Goal: Communication & Community: Answer question/provide support

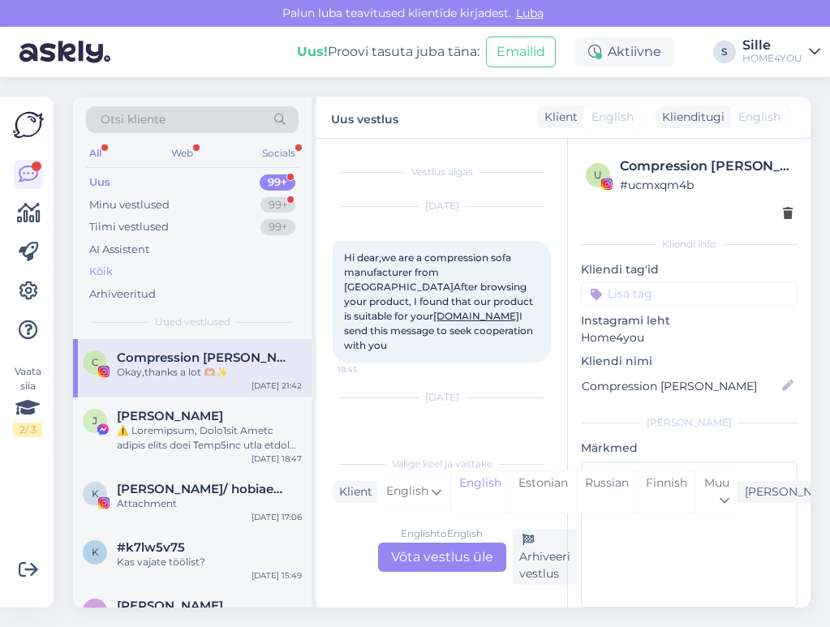
click at [105, 271] on div "Kõik" at bounding box center [101, 272] width 24 height 16
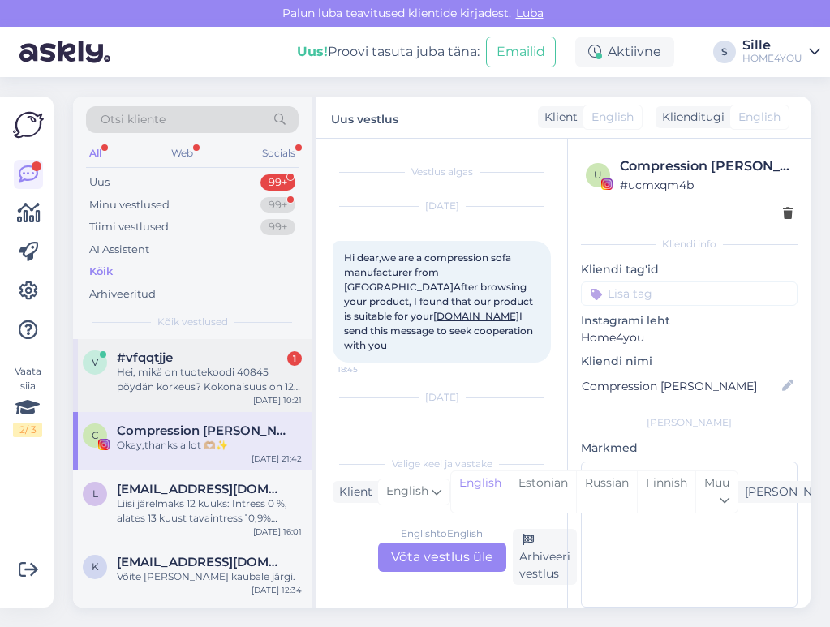
click at [226, 374] on div "Hei, mikä on tuotekoodi 40845 pöydän korkeus? Kokonaisuus on 120 cm, mutta mill…" at bounding box center [209, 379] width 185 height 29
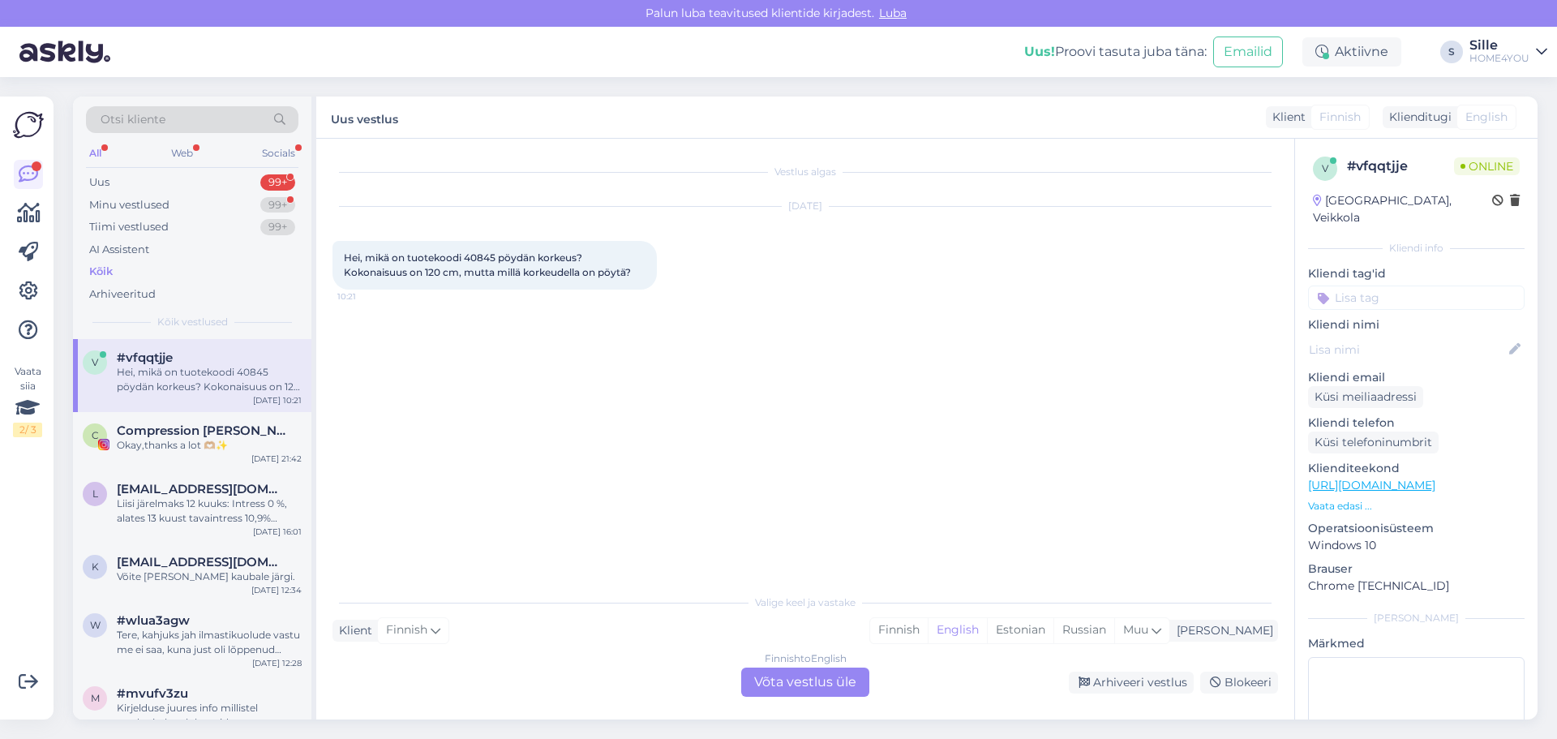
click at [774, 626] on div "Finnish to English Võta vestlus üle" at bounding box center [805, 681] width 128 height 29
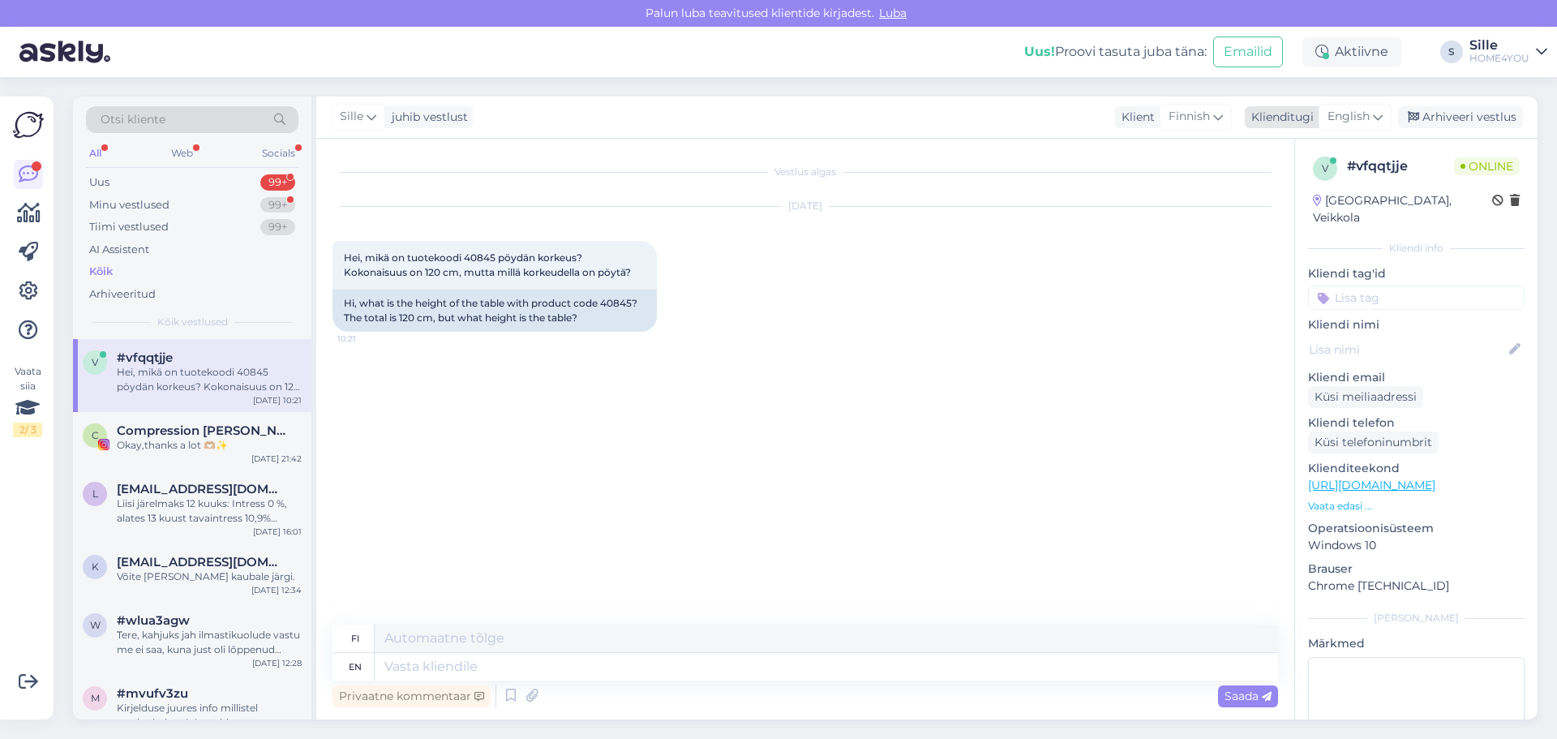
click at [829, 118] on span "English" at bounding box center [1349, 117] width 42 height 18
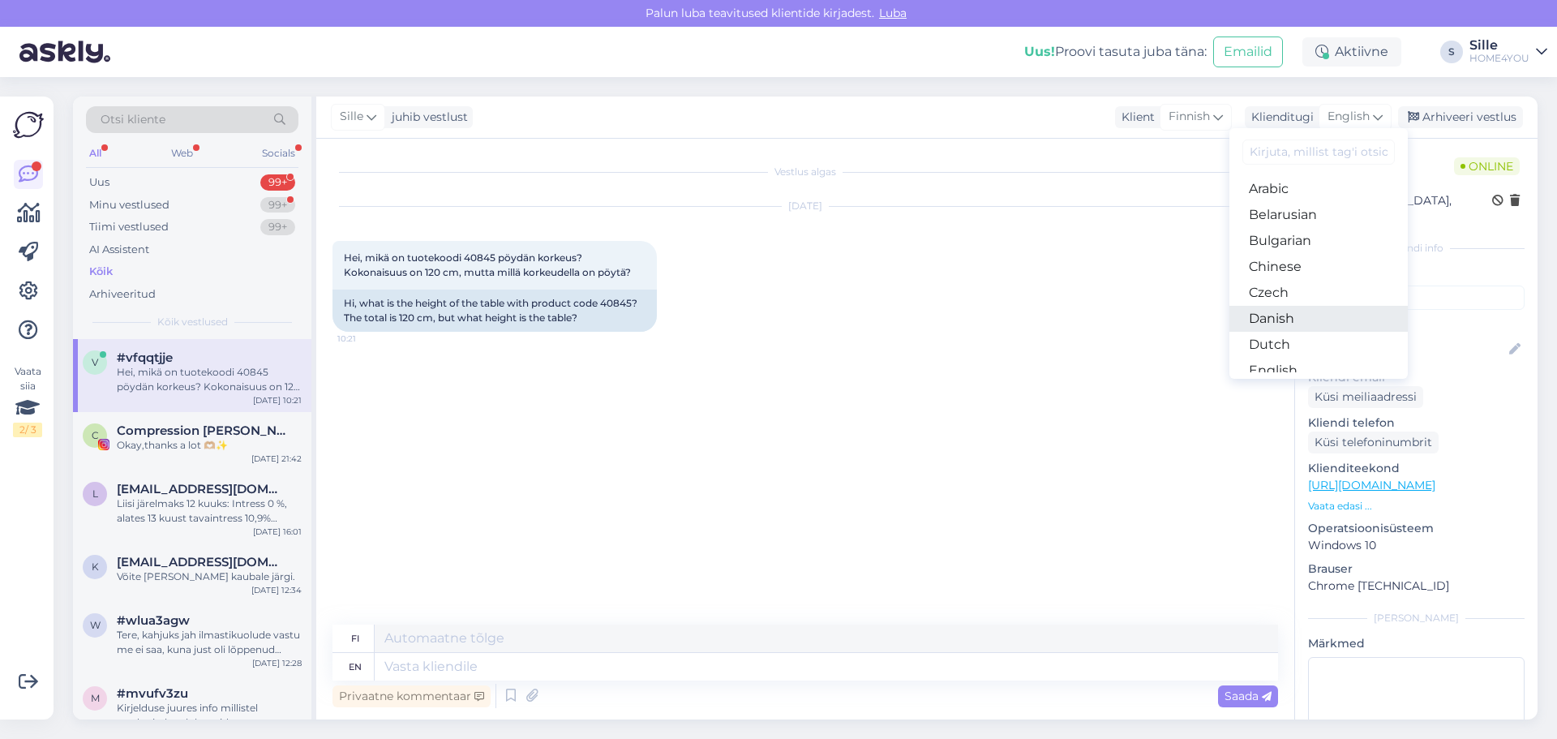
scroll to position [81, 0]
click at [829, 315] on link "Estonian" at bounding box center [1318, 315] width 178 height 26
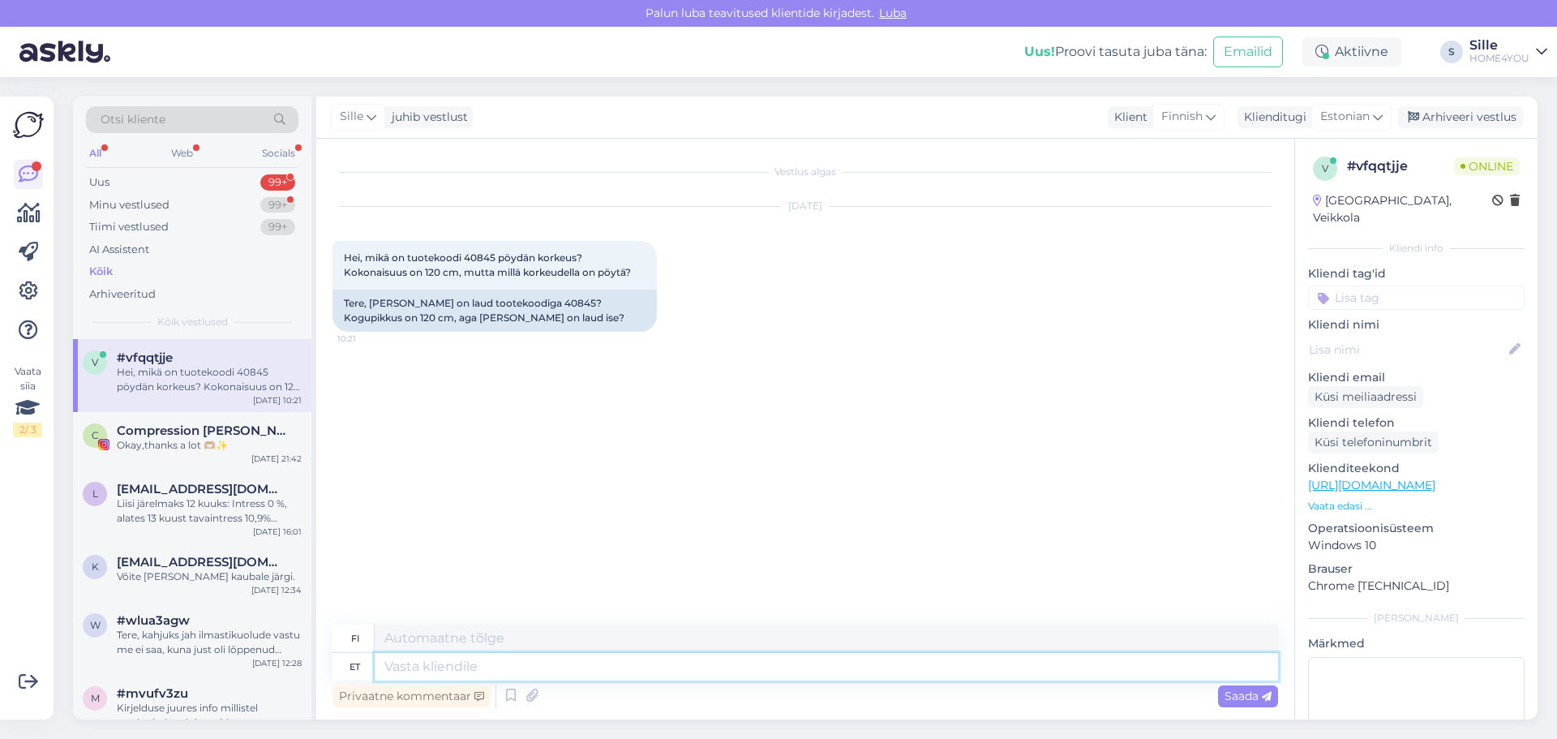
click at [699, 626] on textarea at bounding box center [826, 667] width 903 height 28
drag, startPoint x: 557, startPoint y: 302, endPoint x: 529, endPoint y: 303, distance: 28.4
click at [529, 303] on div "Tere, [PERSON_NAME] on laud tootekoodiga 40845? Kogupikkus on 120 cm, aga [PERS…" at bounding box center [494, 311] width 324 height 42
copy div "40845"
click at [615, 307] on div "Tere, [PERSON_NAME] on laud tootekoodiga 40845? Kogupikkus on 120 cm, aga [PERS…" at bounding box center [494, 311] width 324 height 42
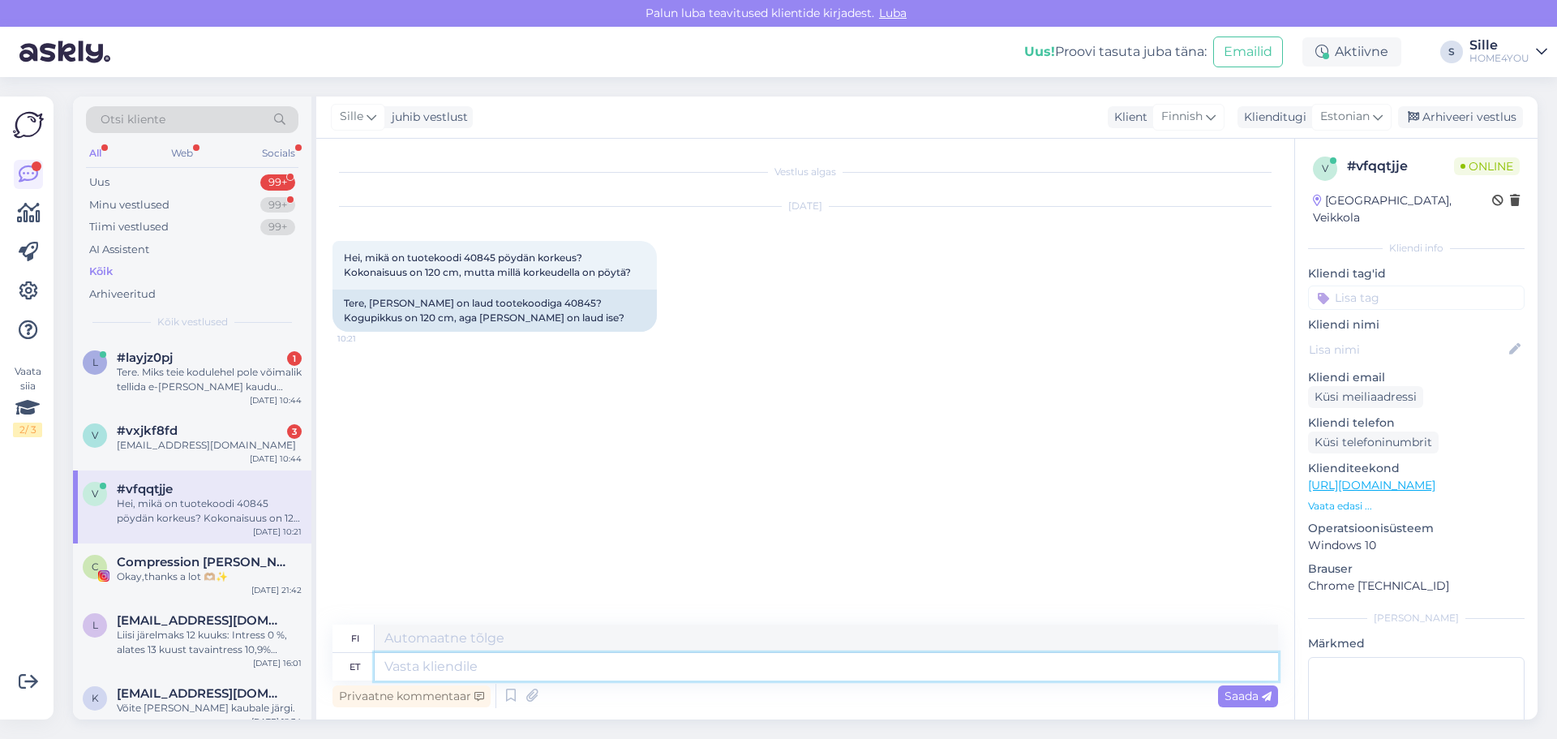
click at [552, 626] on textarea at bounding box center [826, 667] width 903 height 28
type textarea "Tere"
type textarea "Hei"
type textarea "Tere,"
type textarea "Hei,"
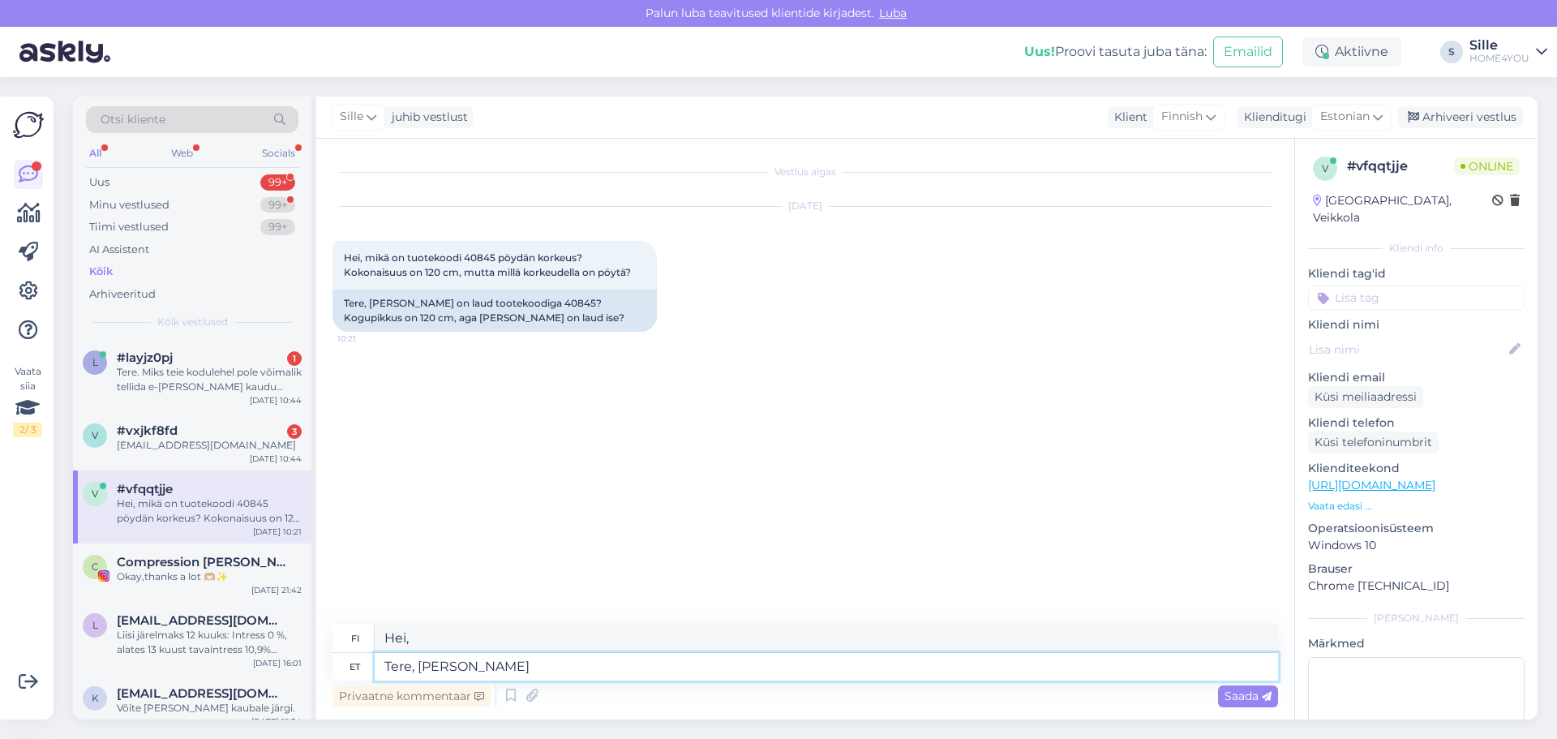
type textarea "Tere, [PERSON_NAME] a"
type textarea "[PERSON_NAME]."
type textarea "Tere, laua"
type textarea "Hei, pöytä"
type textarea "Tere, laua kõrgus"
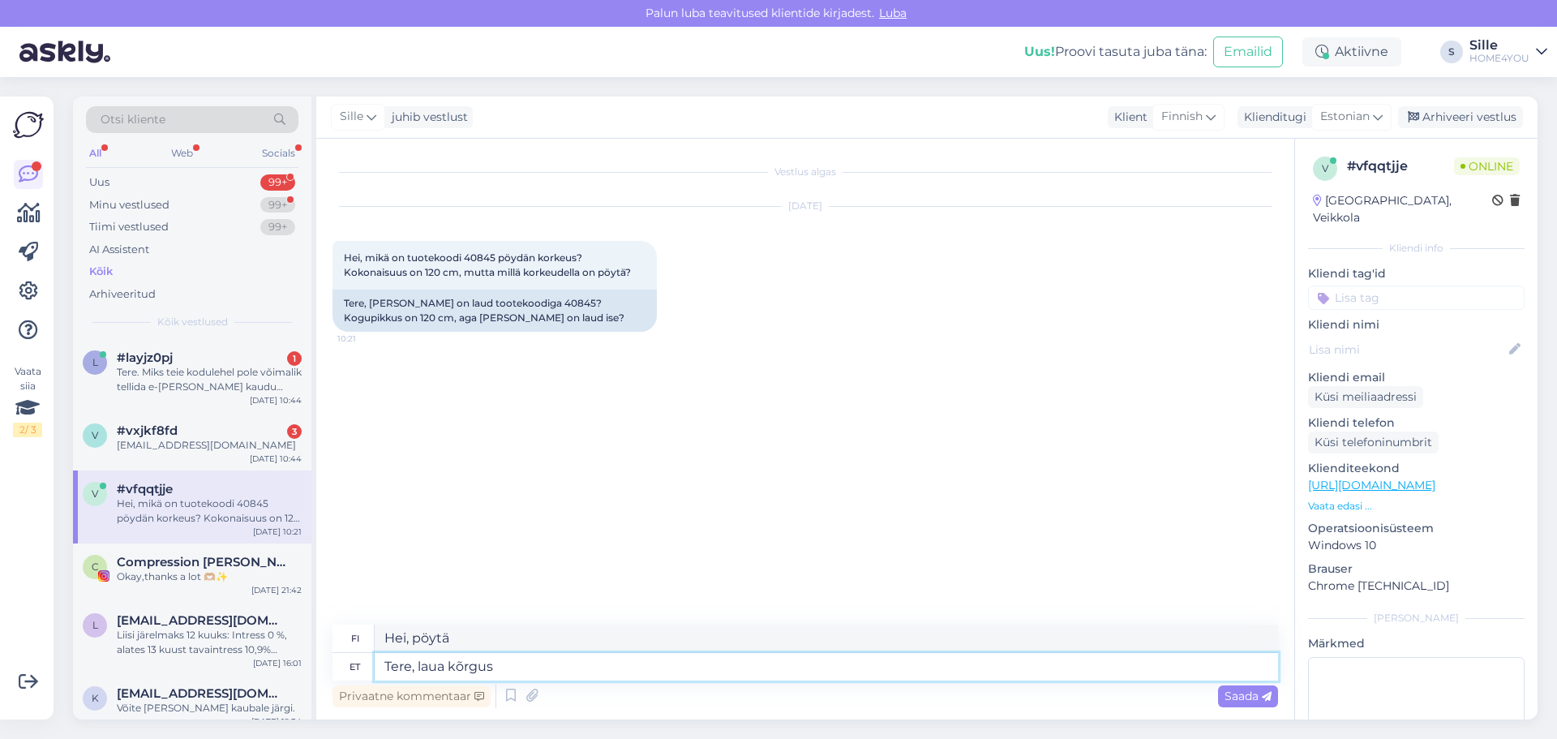
type textarea "Hei, pöydän korkeus"
paste textarea "76 cm"
type textarea "Tere, laua kõrgus 76 cm"
type textarea "Hei, pöydän korkeus on 76 cm."
type textarea "Tere, laua kõrgus 76 cm."
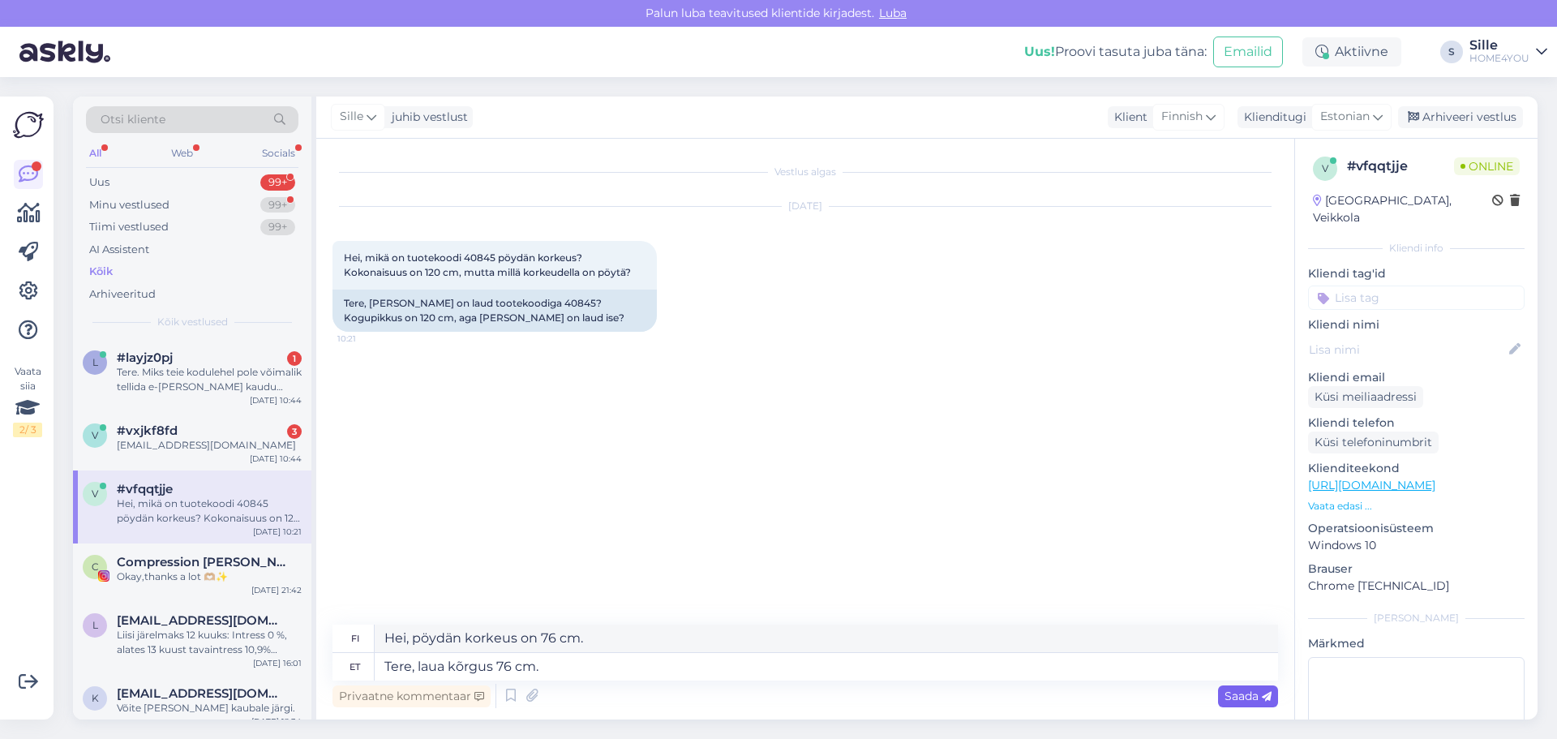
click at [829, 626] on span "Saada" at bounding box center [1248, 696] width 47 height 15
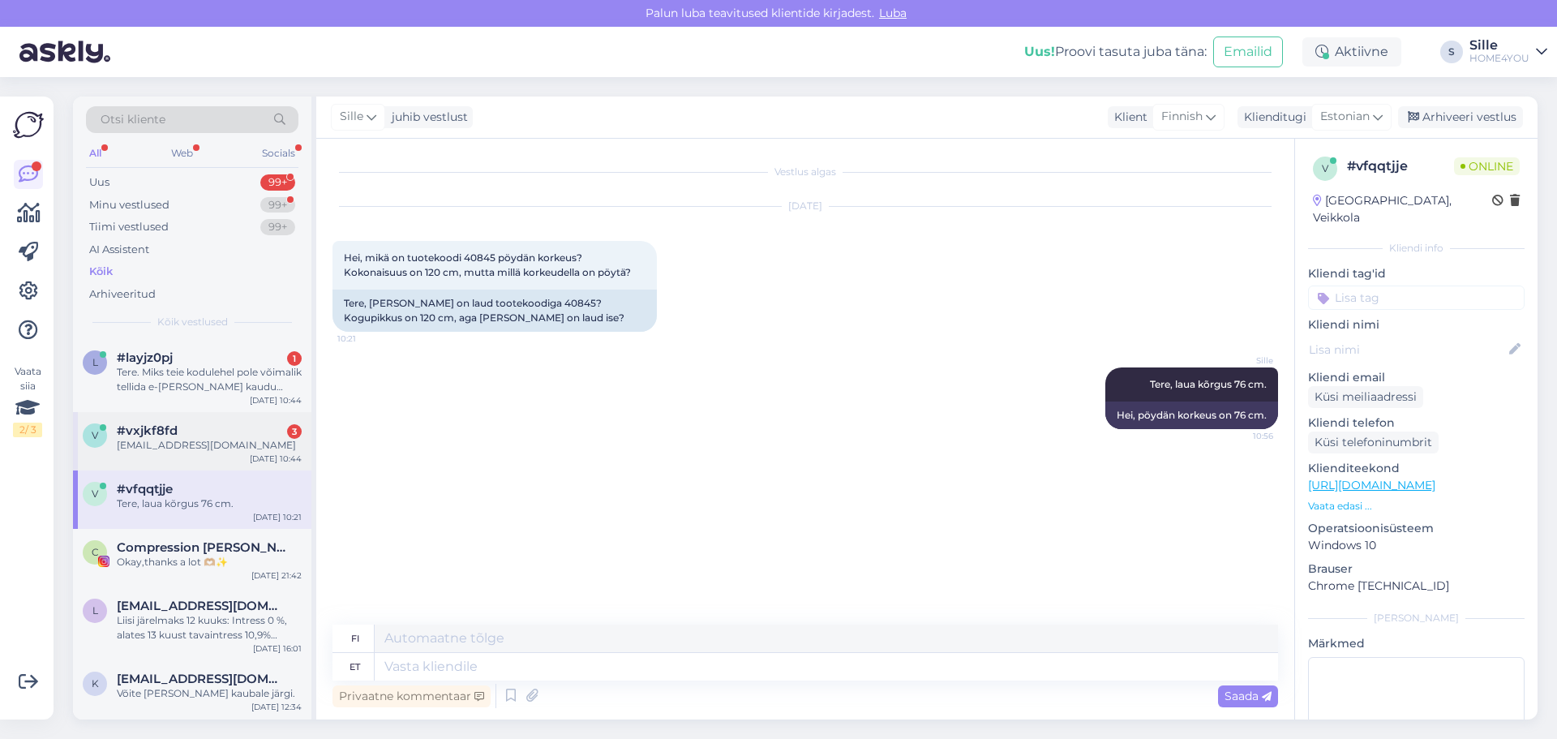
click at [226, 440] on div "[EMAIL_ADDRESS][DOMAIN_NAME]" at bounding box center [209, 445] width 185 height 15
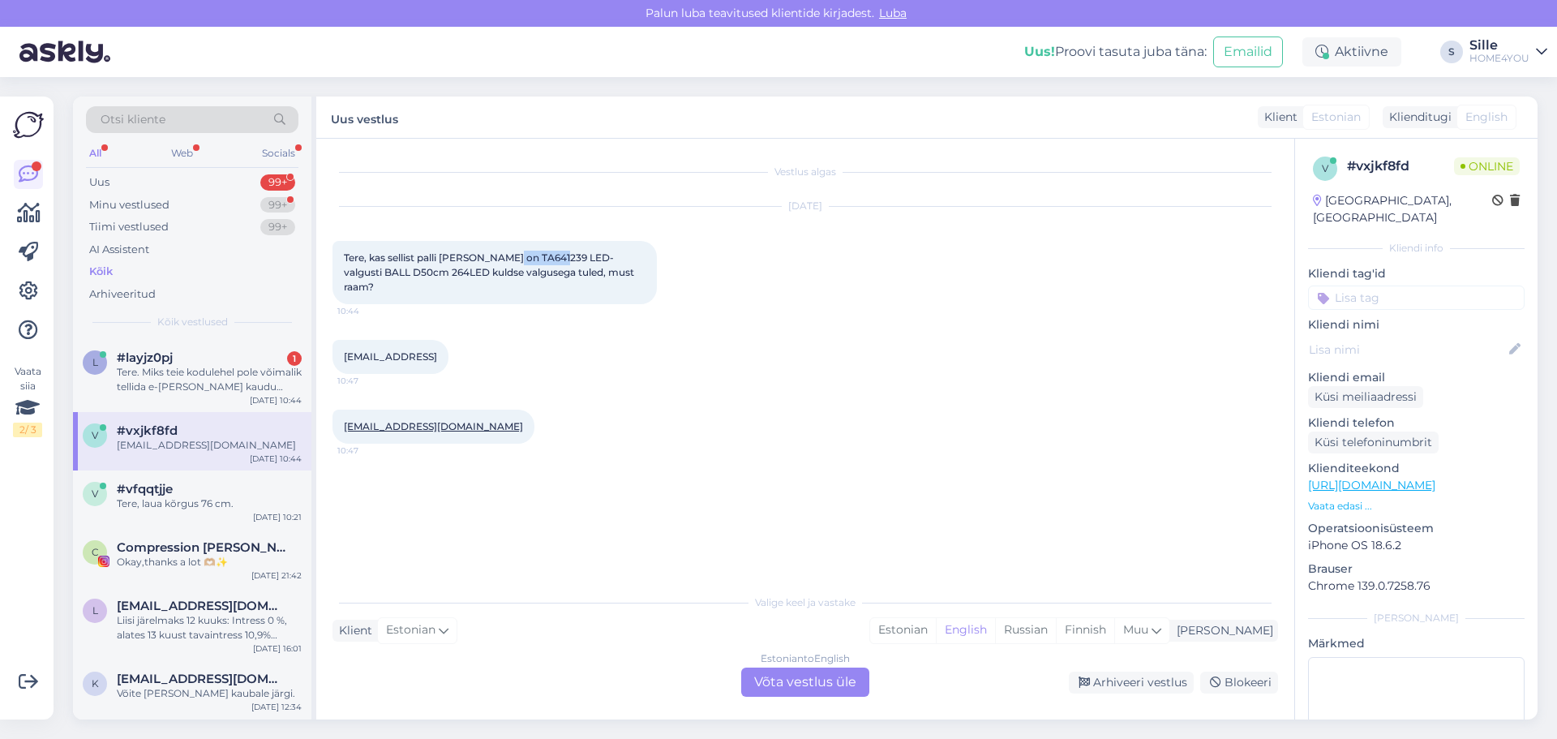
drag, startPoint x: 504, startPoint y: 255, endPoint x: 551, endPoint y: 255, distance: 47.9
click at [551, 255] on span "Tere, kas sellist palli [PERSON_NAME] on TA641239 LED-valgusti BALL D50cm 264LE…" at bounding box center [490, 271] width 293 height 41
copy span "TA641239"
click at [789, 626] on div "Estonian to English Võta vestlus üle" at bounding box center [805, 681] width 128 height 29
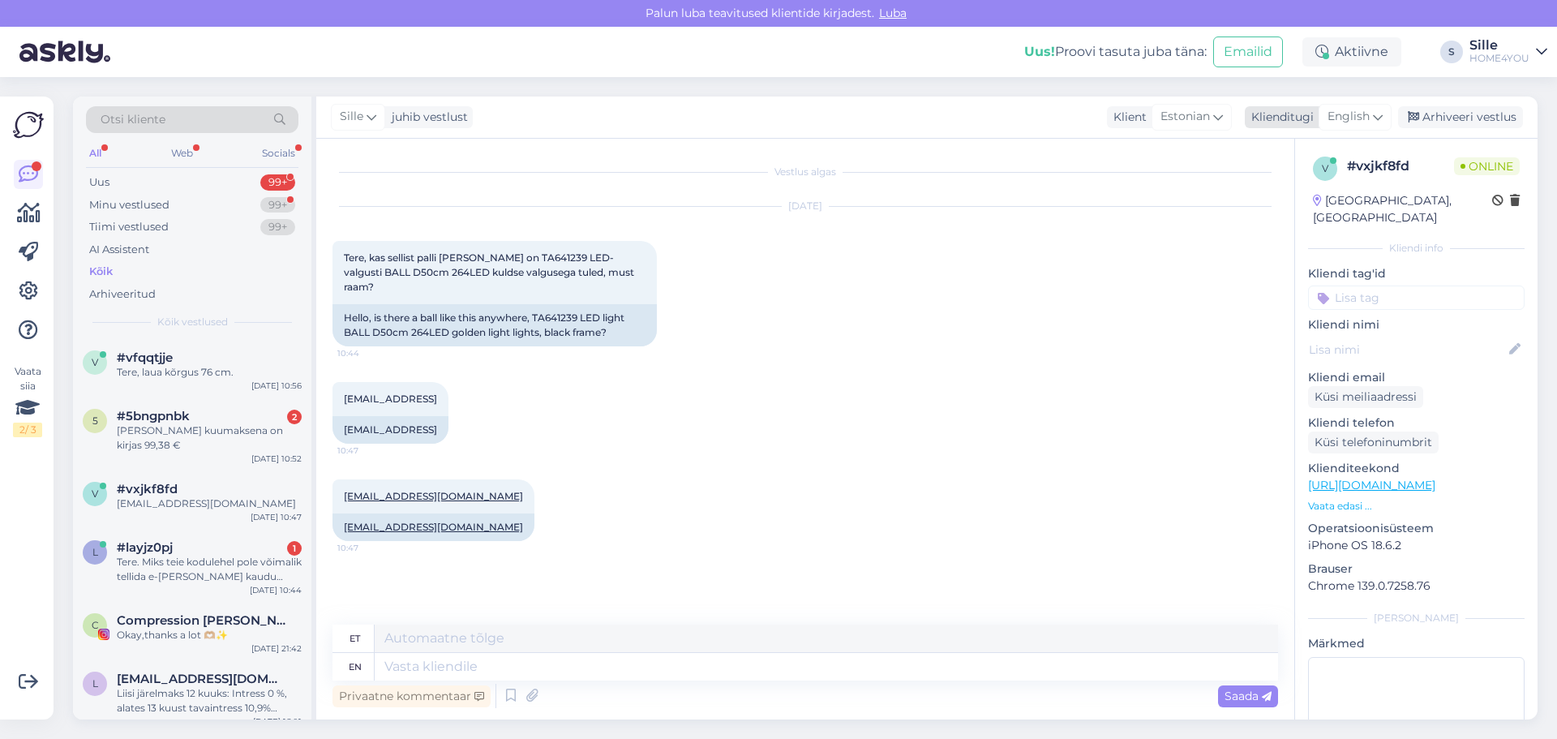
click at [829, 113] on icon at bounding box center [1378, 117] width 10 height 18
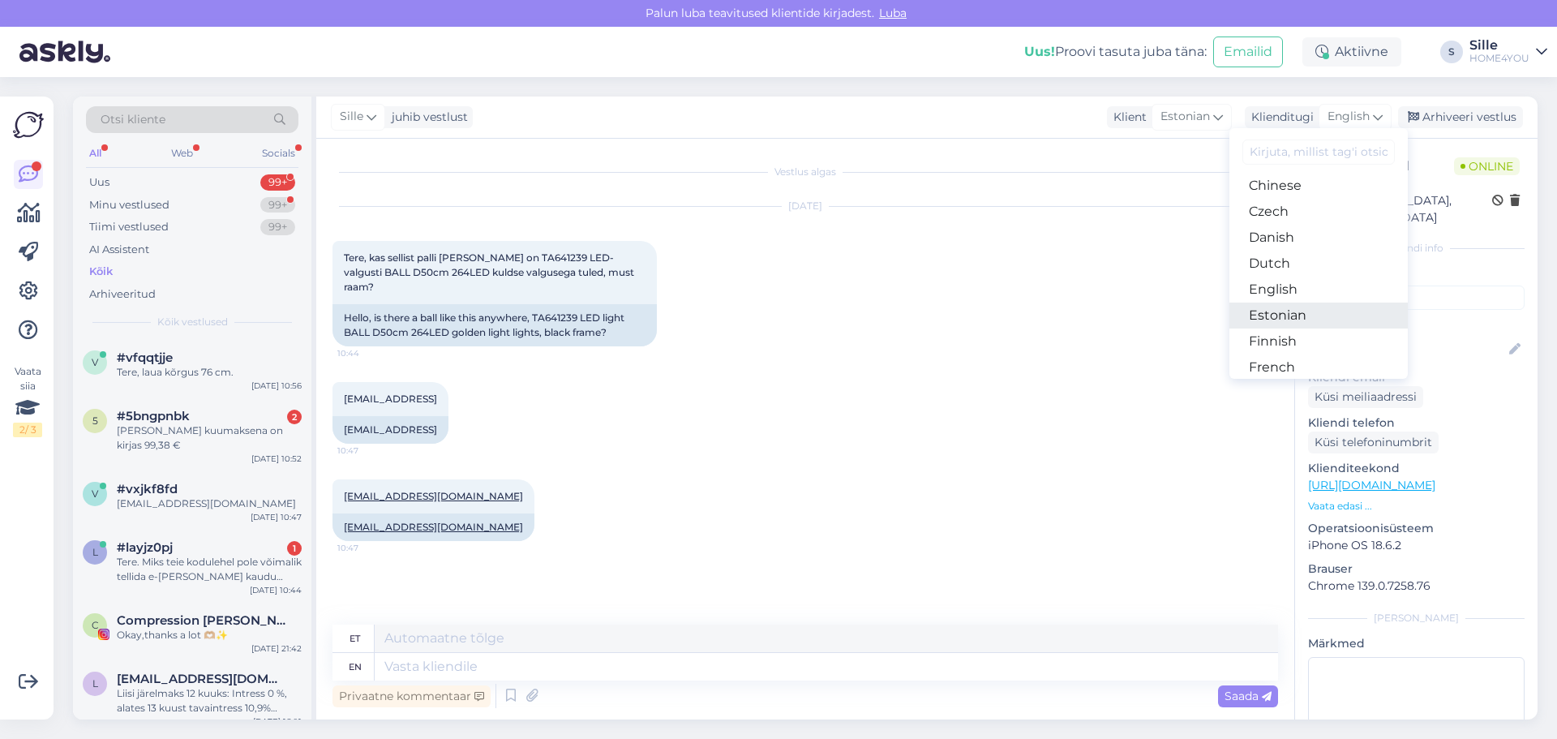
click at [829, 316] on link "Estonian" at bounding box center [1318, 315] width 178 height 26
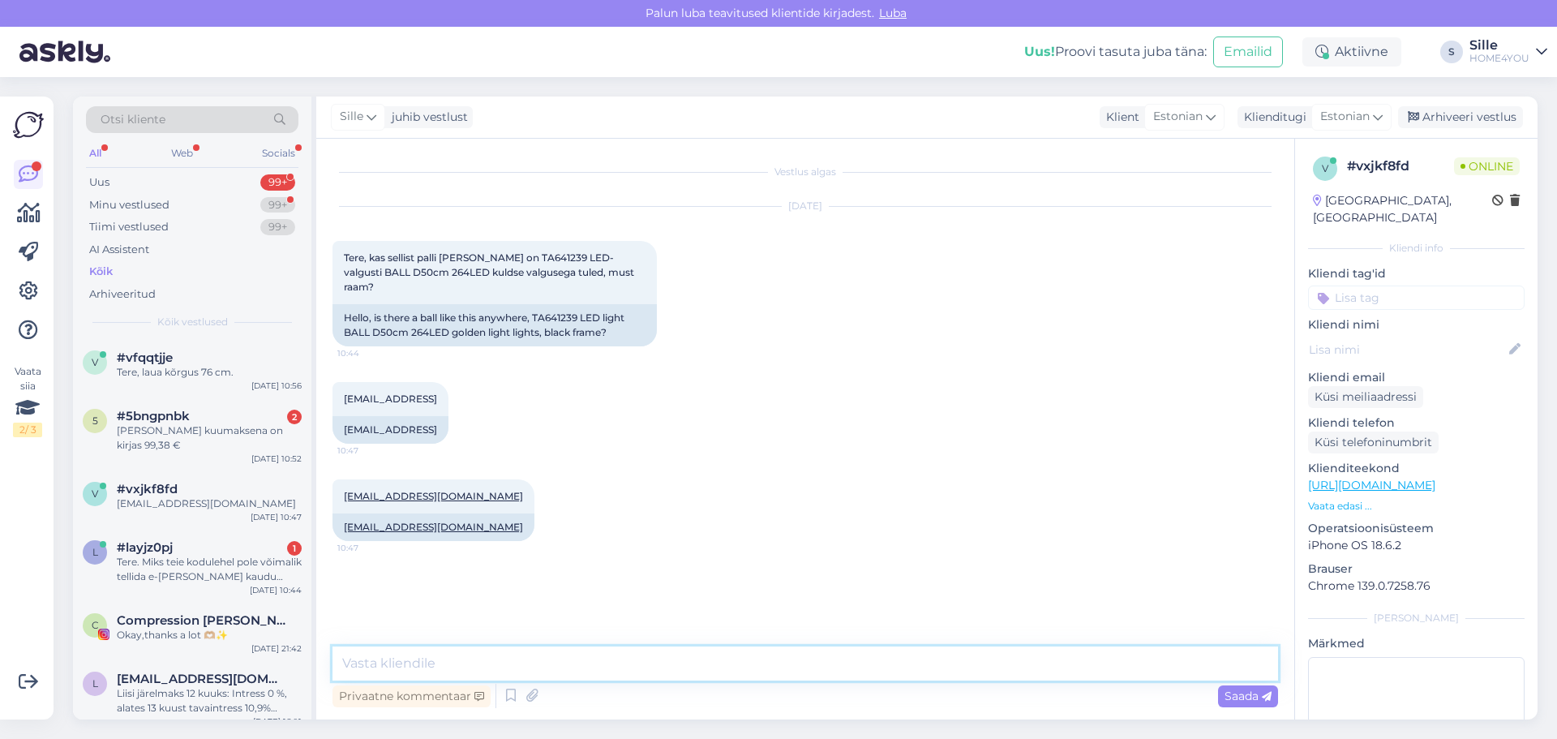
click at [641, 626] on textarea at bounding box center [805, 663] width 946 height 34
type textarea "[PERSON_NAME], soovitud [PERSON_NAME] meie kauplustes:"
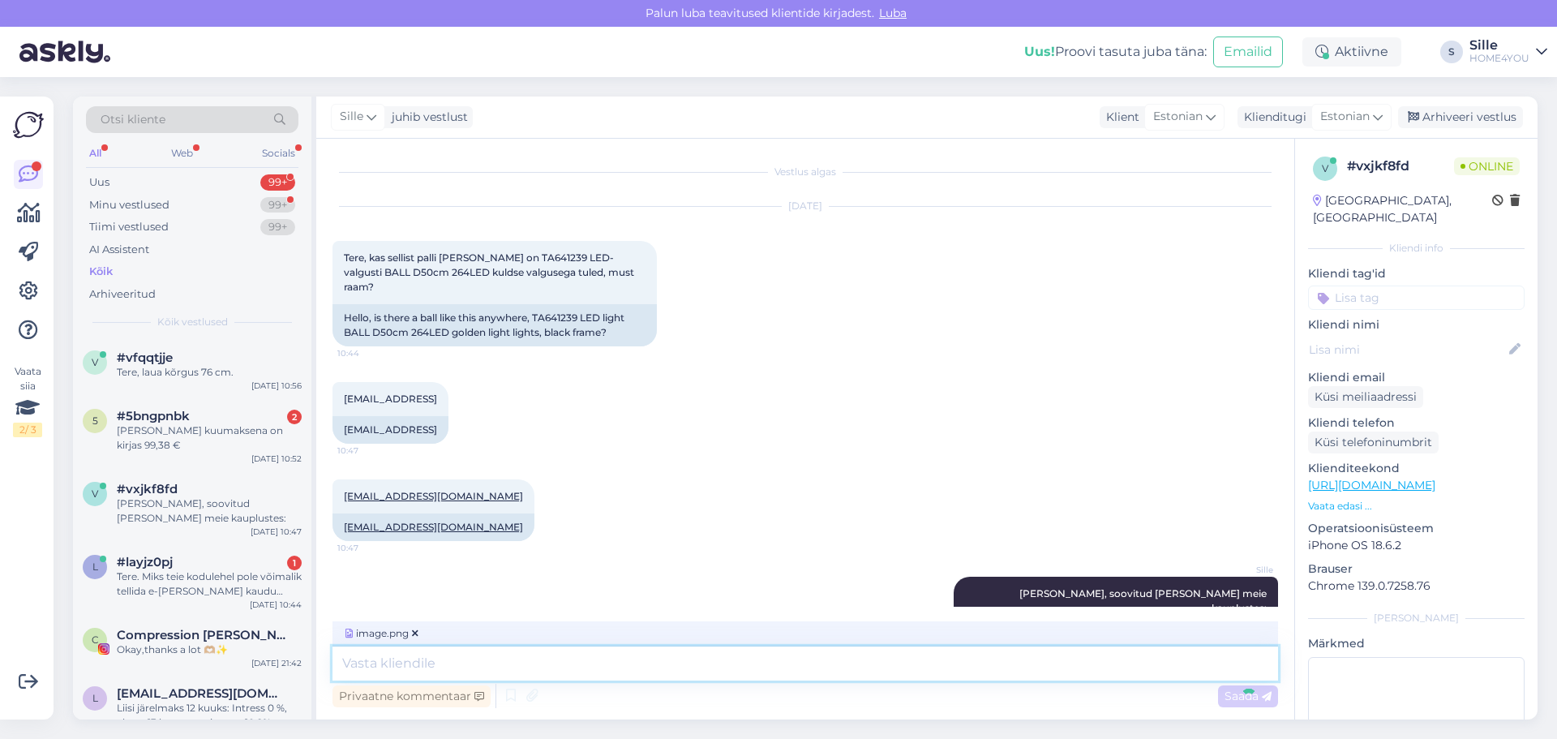
scroll to position [84, 0]
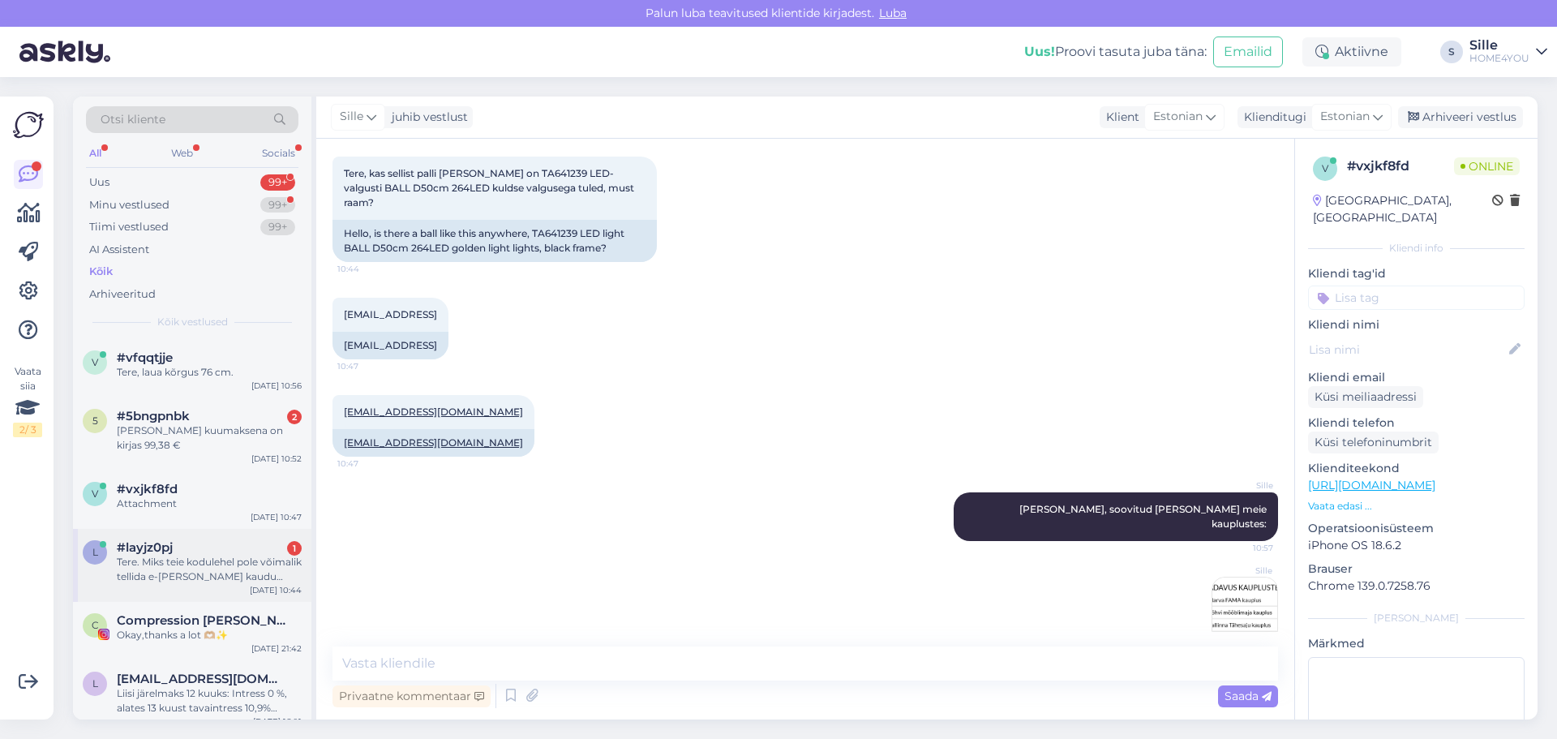
click at [227, 550] on div "#layjz0pj 1" at bounding box center [209, 547] width 185 height 15
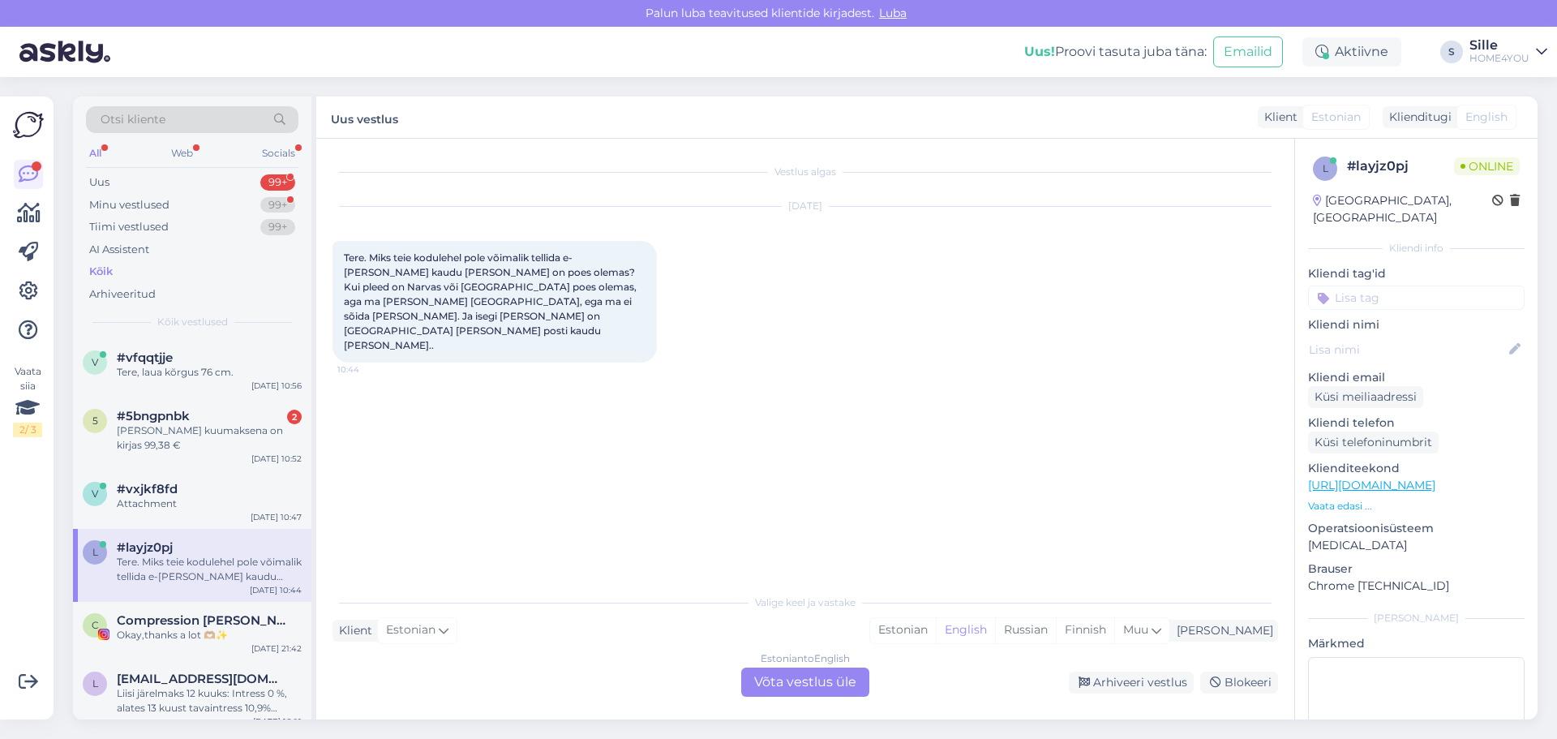
click at [526, 279] on div "Tere. Miks teie kodulehel pole võimalik tellida e-[PERSON_NAME] kaudu [PERSON_N…" at bounding box center [494, 302] width 324 height 122
click at [586, 303] on span "Tere. Miks teie kodulehel pole võimalik tellida e-[PERSON_NAME] kaudu [PERSON_N…" at bounding box center [491, 301] width 295 height 100
click at [774, 626] on div "Estonian to English Võta vestlus üle" at bounding box center [805, 681] width 128 height 29
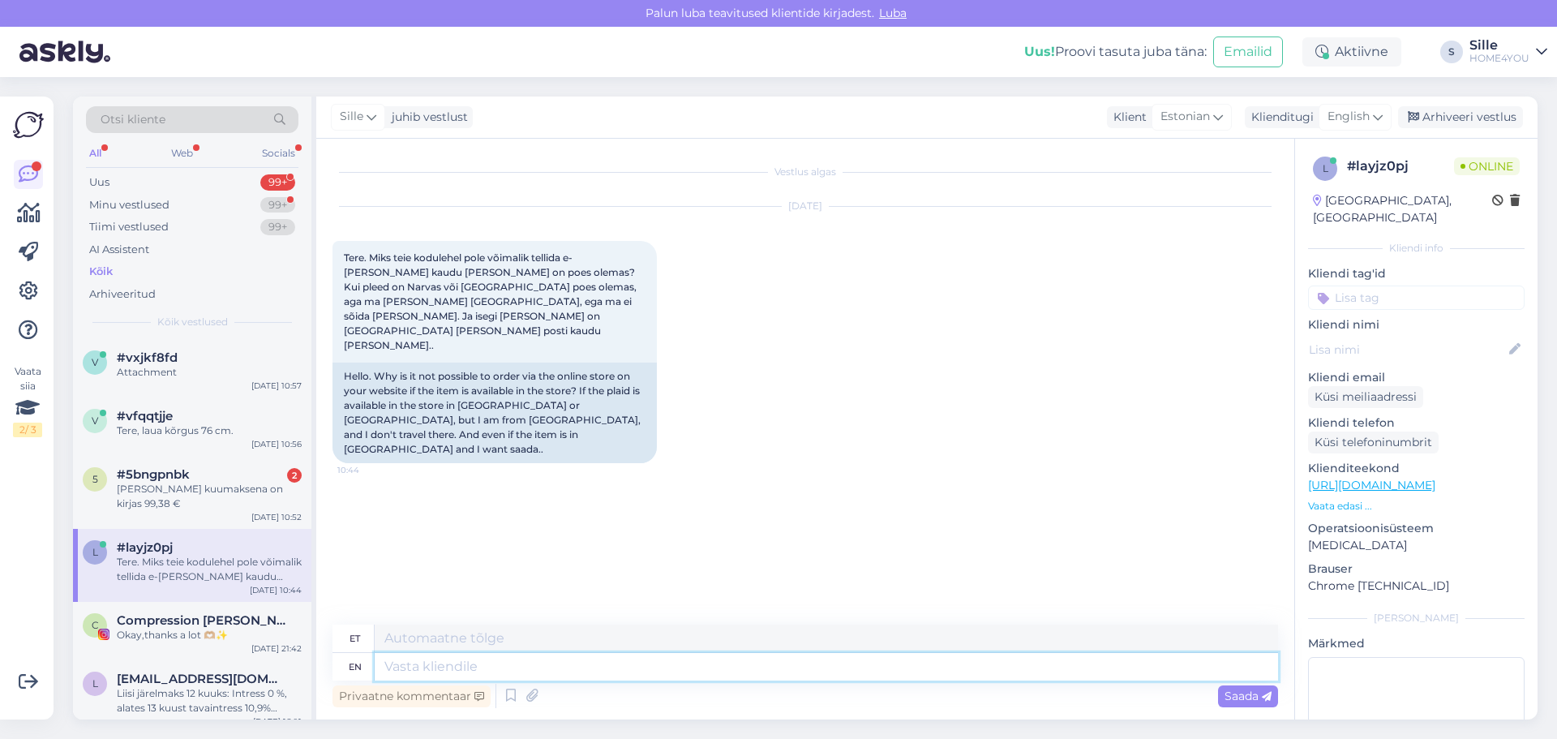
click at [598, 626] on textarea at bounding box center [826, 667] width 903 height 28
type textarea "Tere,"
type textarea "Tere, kahj"
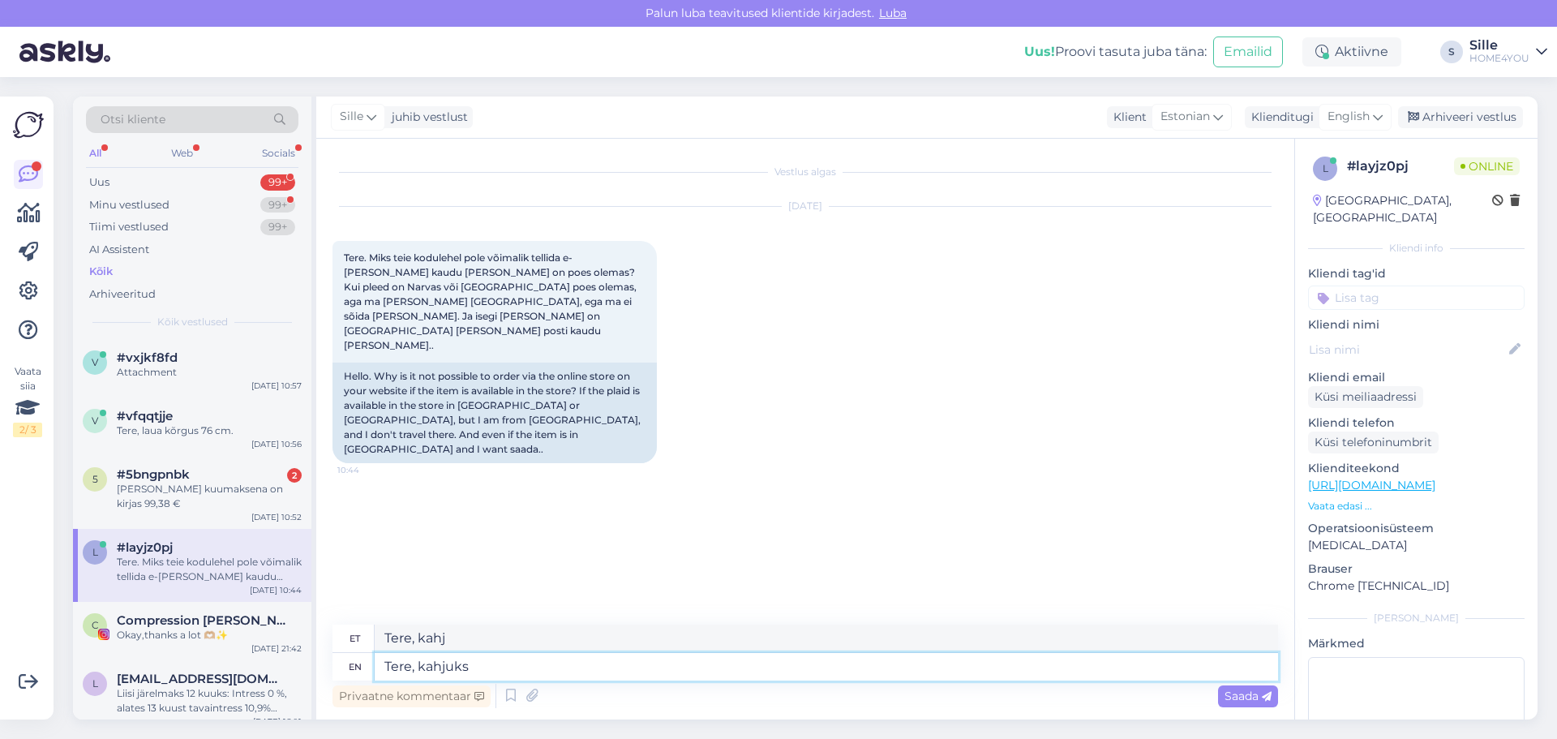
type textarea "Tere, kahjuks e"
type textarea "Tere, kahjuks"
type textarea "Tere, kahjuks e-pood"
type textarea "Tere, kahjuks e-pood müüb a"
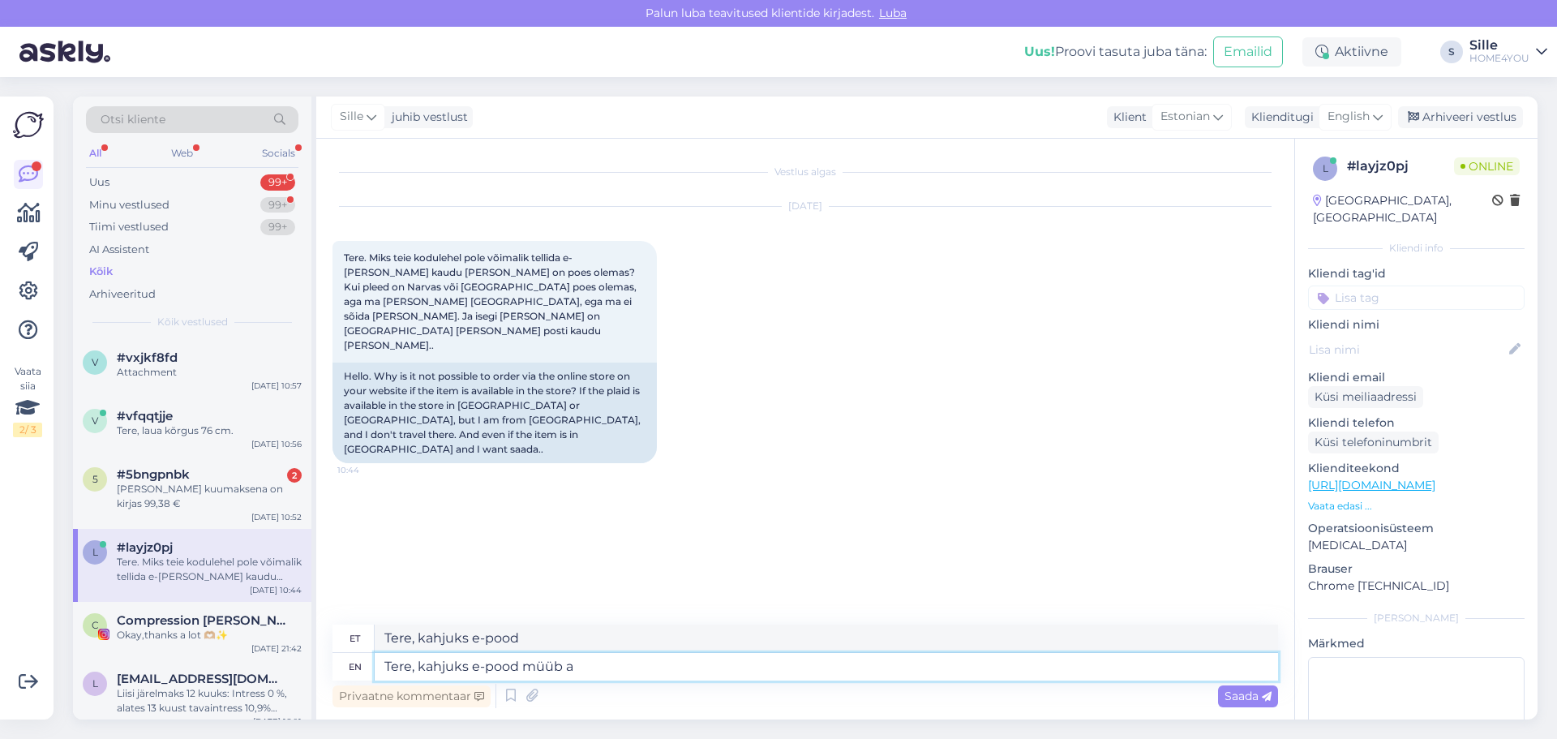
type textarea "Tere, kahjuks e-pood müüb"
type textarea "Tere, kahjuks e-pood müüb ainult"
type textarea "Tere, kahjuks e-pood müüb ainult pealadu"
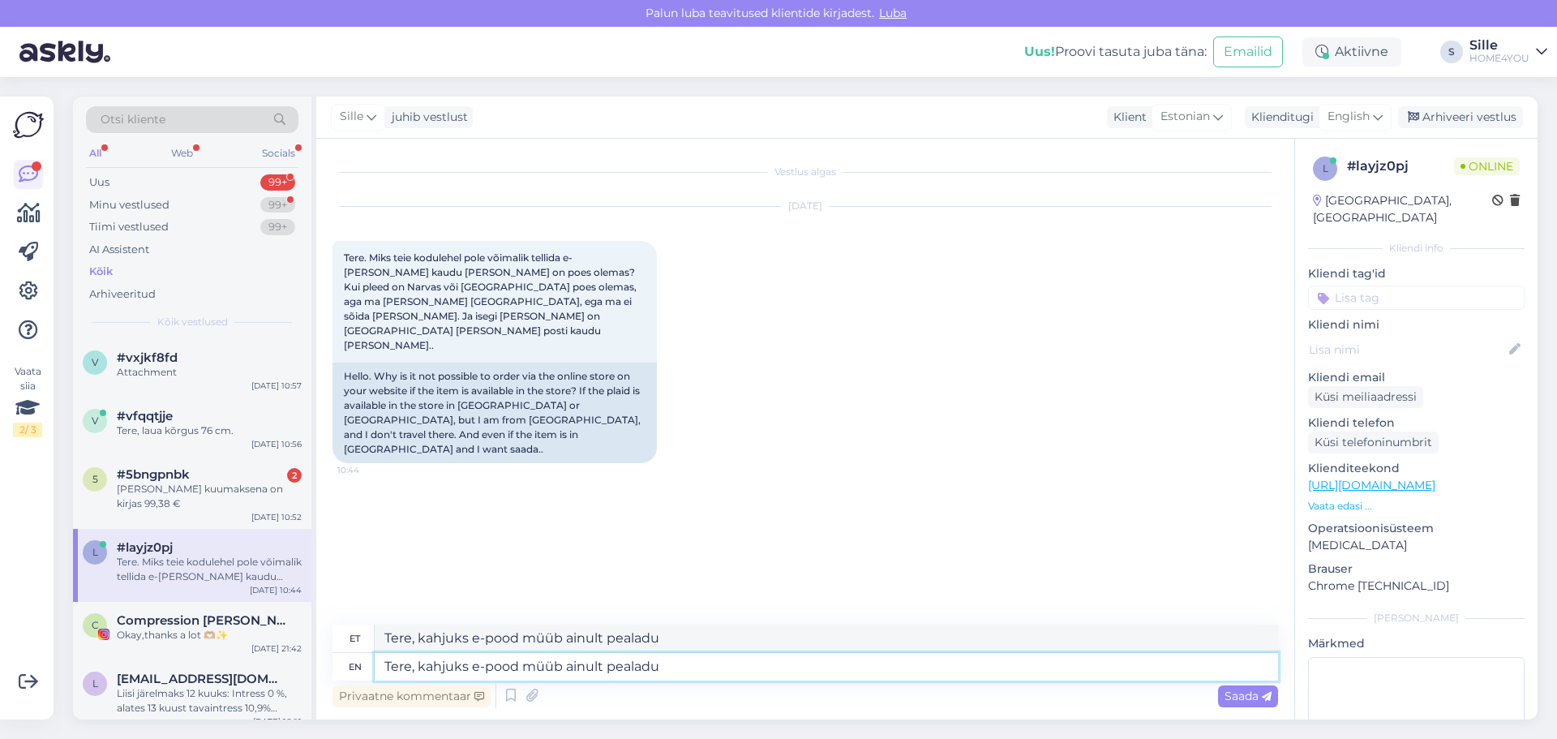
type textarea "Tere, kahjuks e-pood müüb ainult pealadu."
type textarea "Tere, kahjuks e-pood müüb ainult pealadu. Järelikult s"
type textarea "Tere, kahjuks e-pood müüb ainult pealadu. Järvelikult"
type textarea "Tere, kahjuks e-pood müüb ainult pealadu. Järelikult soovitud k"
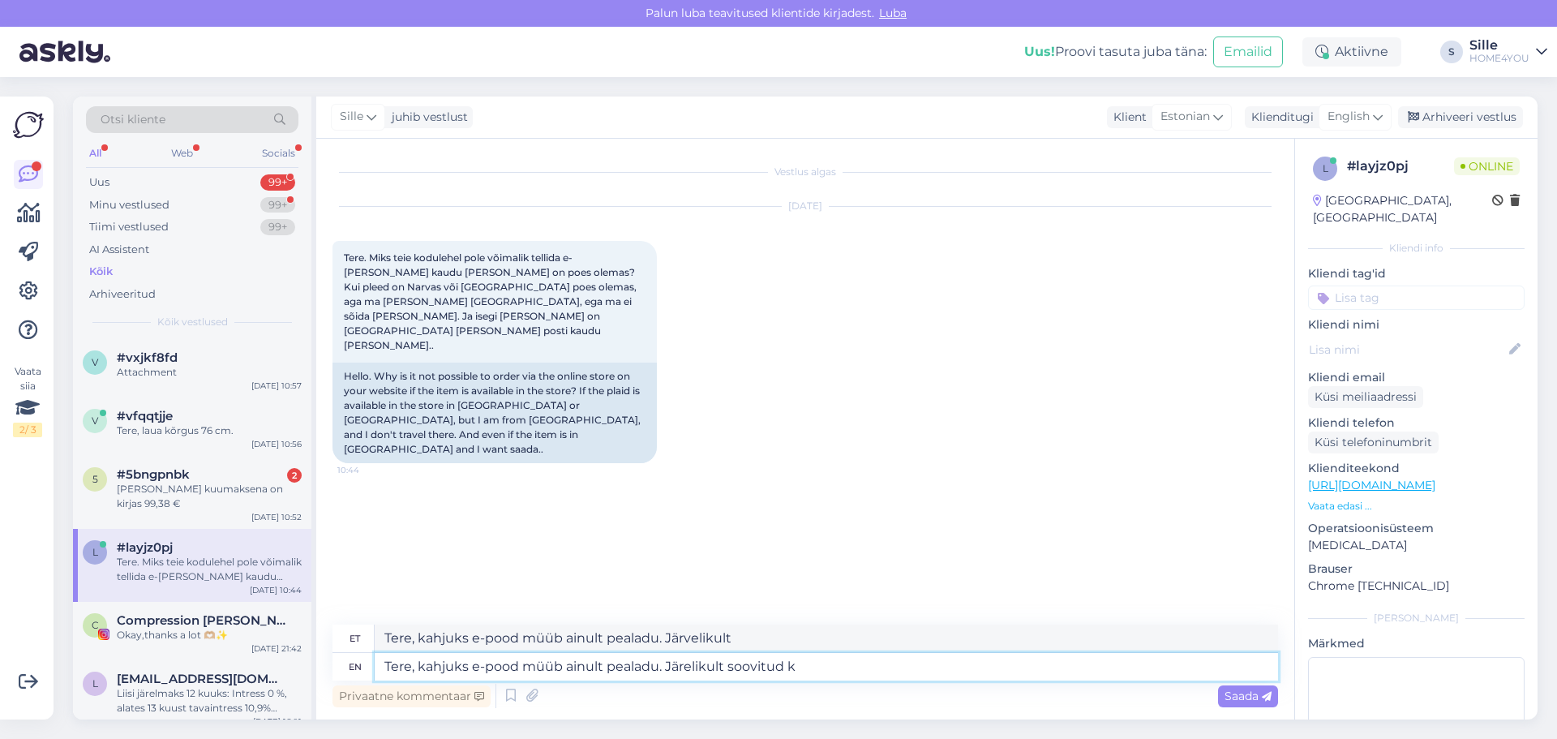
type textarea "Tere, kahjuks e-pood müüb ainult pealadu. Järelikult õigesti"
type textarea "Tere, kahjuks e-pood müüb ainult pealadu. Järelikult soovitud [PERSON_NAME]"
type textarea "Tere, kahjuks e-pood müüb ainult pealadu. Järelikult [PERSON_NAME]"
type textarea "Tere, kahjuks e-pood müüb ainult pealadu. Järelikult soovitud [PERSON_NAME] on"
type textarea "Tere, kahjuks e-pood müüb ainult pealadu. Järelikult [PERSON_NAME] on"
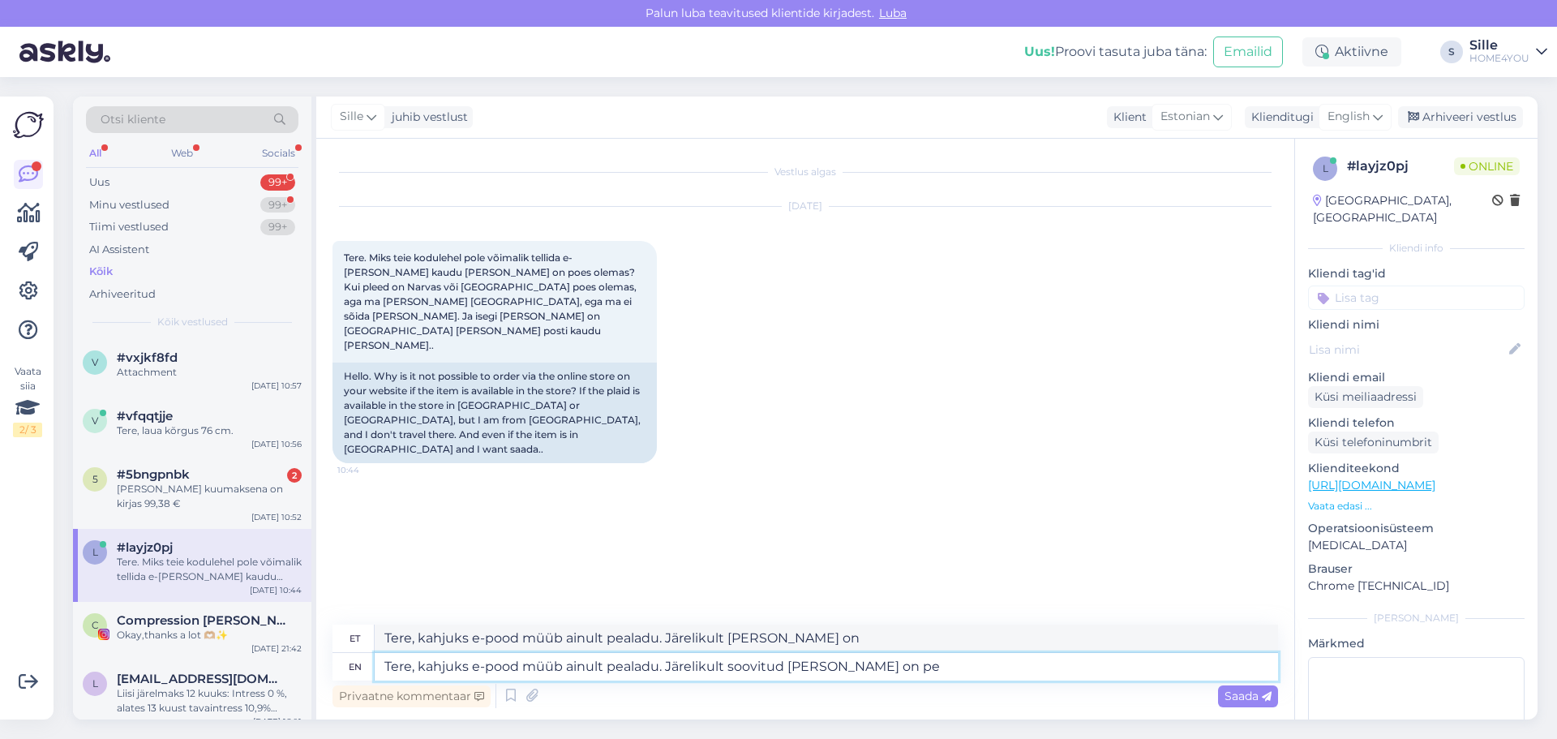
type textarea "Tere, kahjuks e-pood müüb ainult pealadu. Järelikult soovitud [PERSON_NAME] on …"
type textarea "Tere, kahjuks e-pood müüb ainult pealadu. Järelikult [PERSON_NAME] on pea"
type textarea "Tere, kahjuks e-pood müüb ainult pealadu. Järelikult soovitud [PERSON_NAME] on …"
type textarea "Tere, kahjuks e-pood müüb ainult pealadu. Järelikult [PERSON_NAME] on pealaost"
type textarea "Tere, kahjuks e-pood müüb ainult pealadu. Järelikult soovitud [PERSON_NAME] on …"
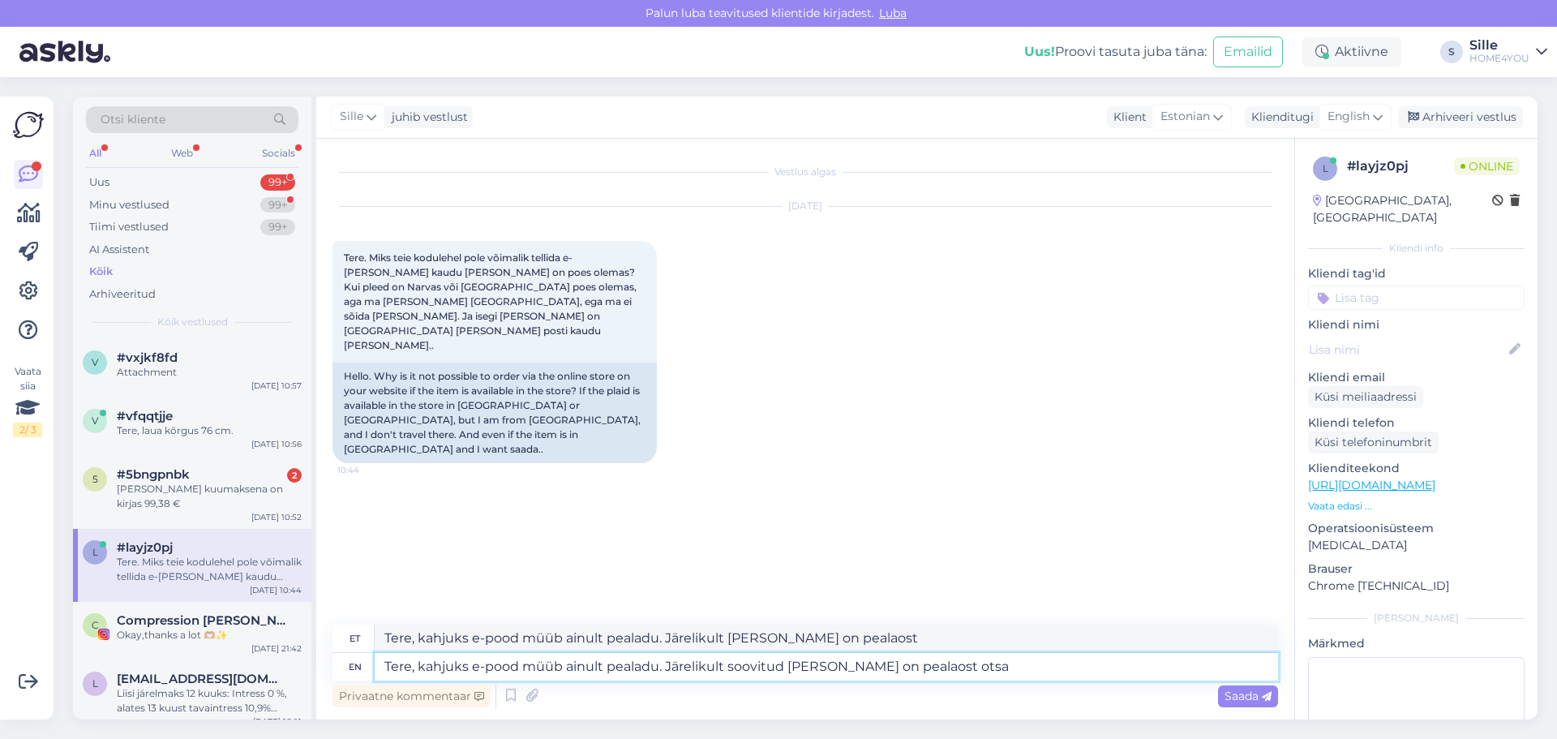
type textarea "Tere, kahjuks e-pood müüb ainult pealadu. Järelikult [PERSON_NAME] on pealaost …"
type textarea "Tere, kahjuks e-pood müüb ainult pealadu. Järelikult soovitud [PERSON_NAME] on …"
type textarea "Tere, kahjuks e-pood müüb ainult pealadu. Järelikult [PERSON_NAME] on pealaost …"
type textarea "Tere, kahjuks e-pood müüb ainult pealadu. Järelikult soovitud [PERSON_NAME] on …"
click at [829, 626] on span "Saada" at bounding box center [1248, 696] width 47 height 15
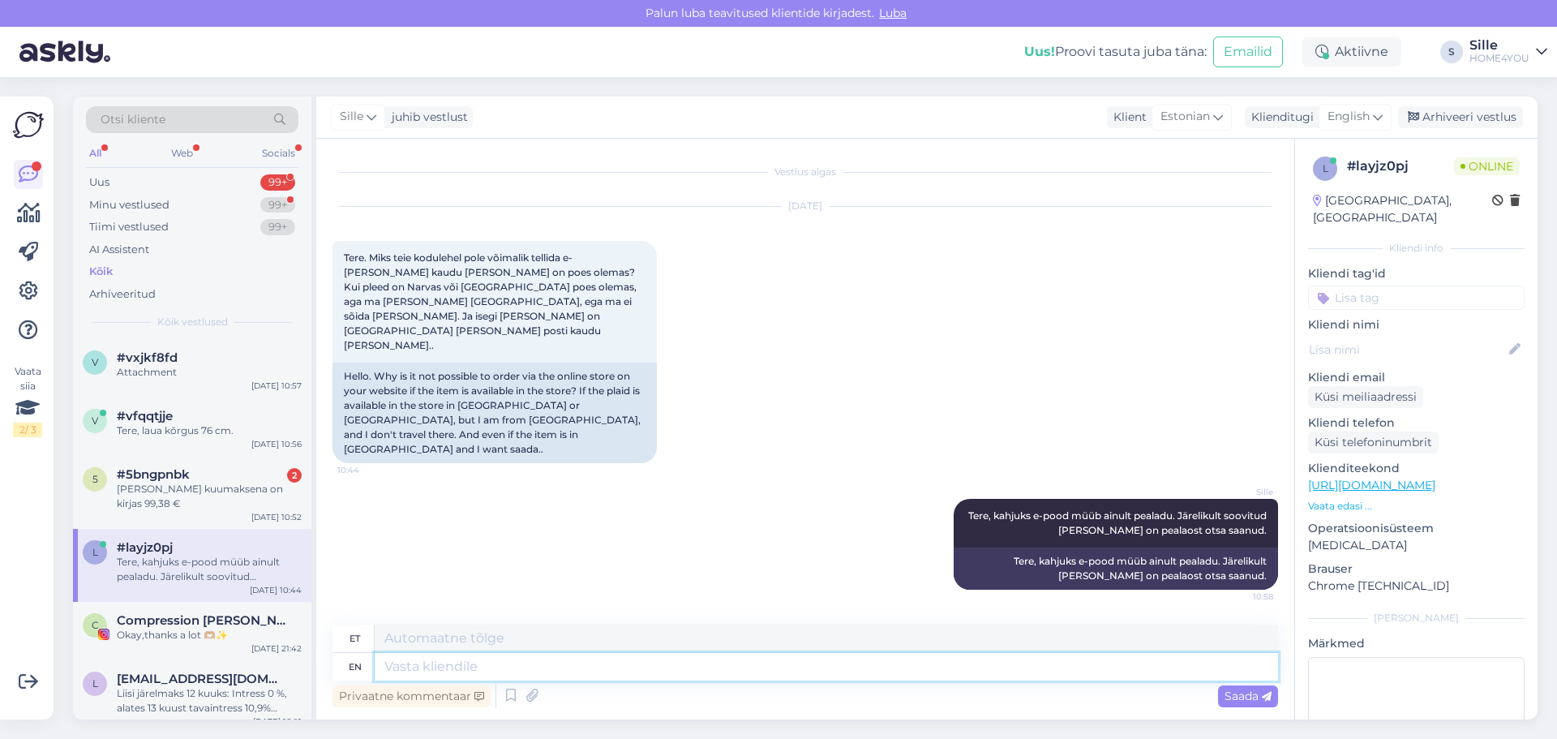
click at [573, 626] on textarea at bounding box center [826, 667] width 903 height 28
type textarea "Palun"
type textarea "Palun võtke"
type textarea "[PERSON_NAME]"
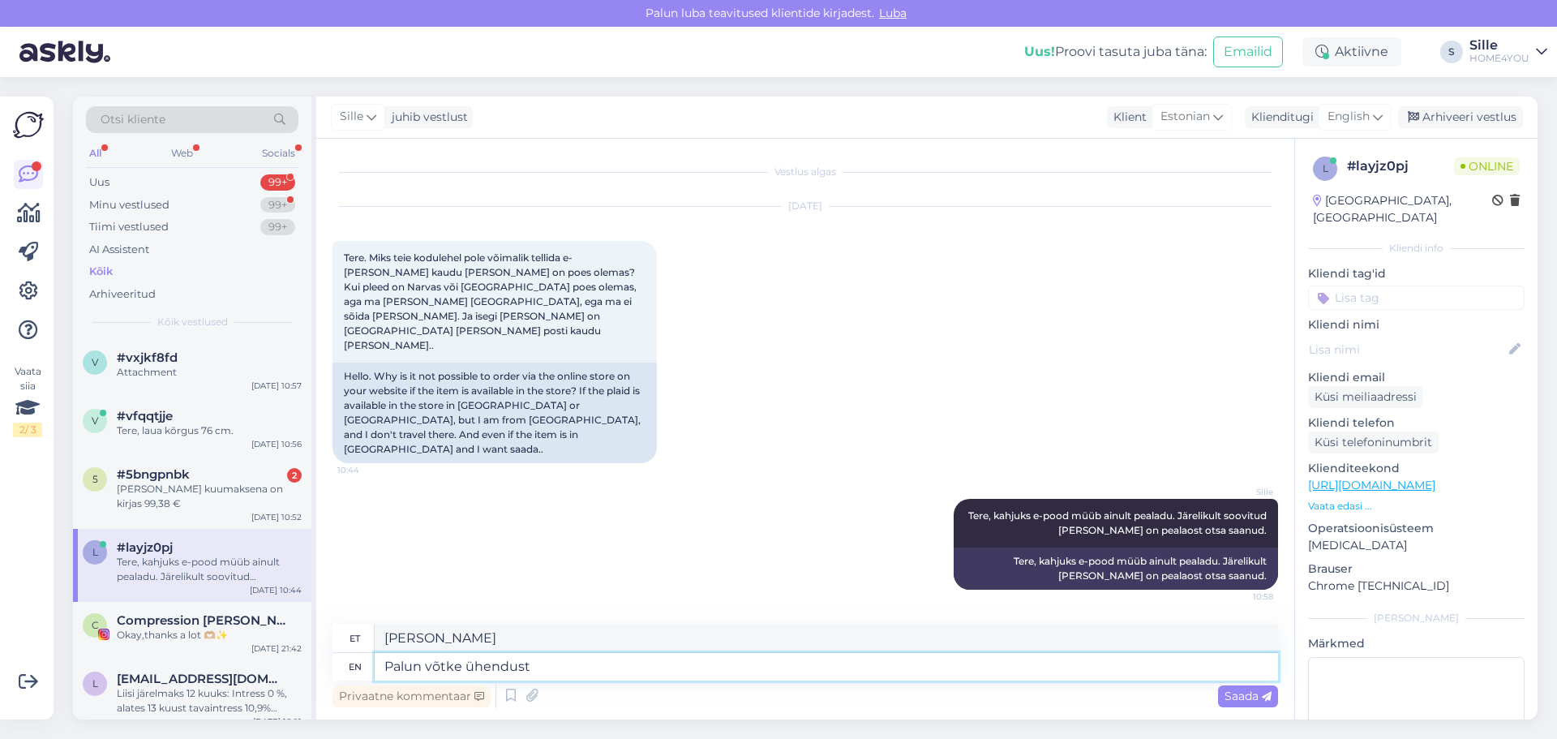
type textarea "Palun võtke ühendust"
type textarea "Palun võtke ühendust kauplustega"
type textarea "Palun võtke ühendust kauplustega, s"
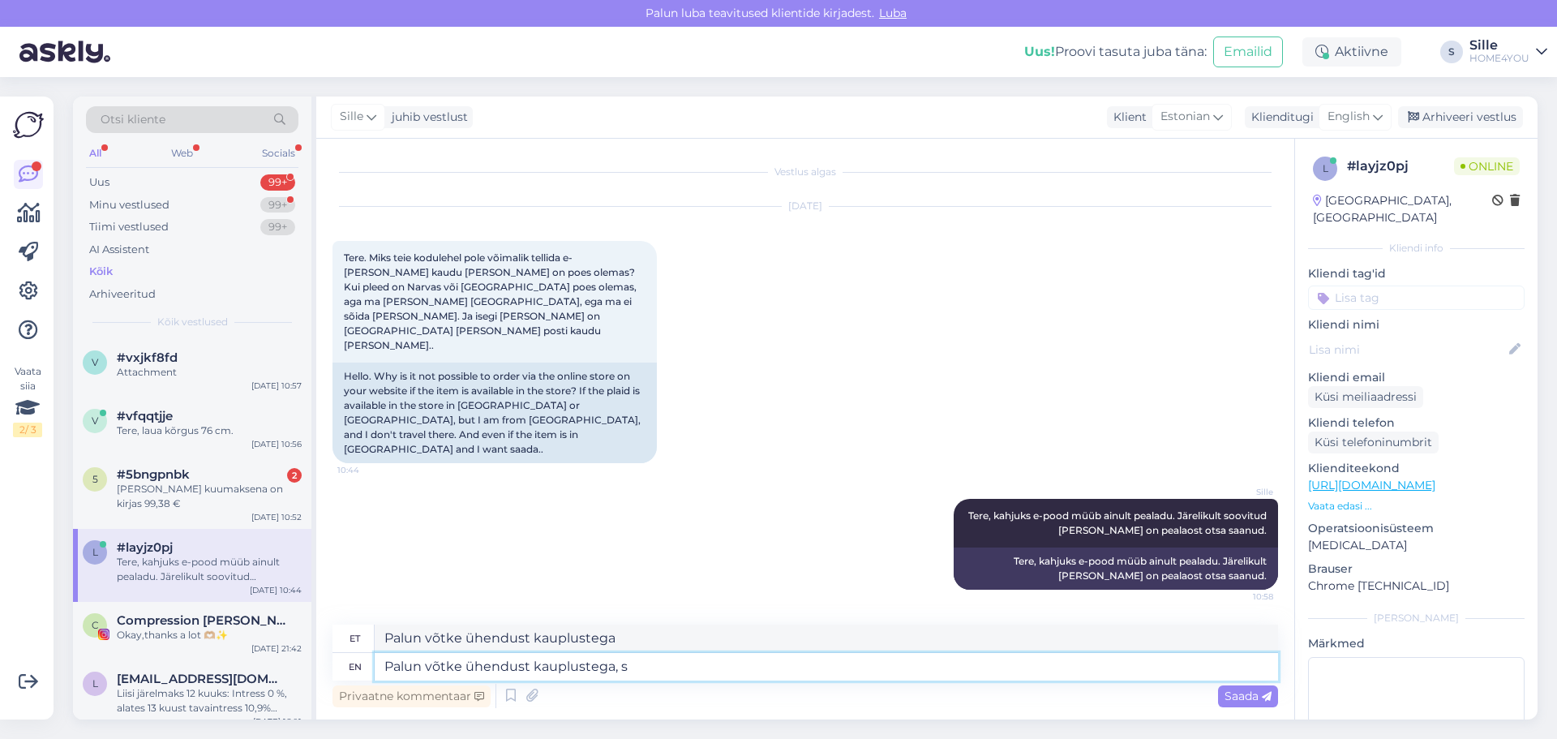
type textarea "[PERSON_NAME] ühendust kauplustega,"
type textarea "Palun võtke ühendust kauplustega, saavad"
type textarea "Palun võtke ühendust kauplustega, saavad saata"
type textarea "Palun võtke ühendust kauplustega, saavad saada"
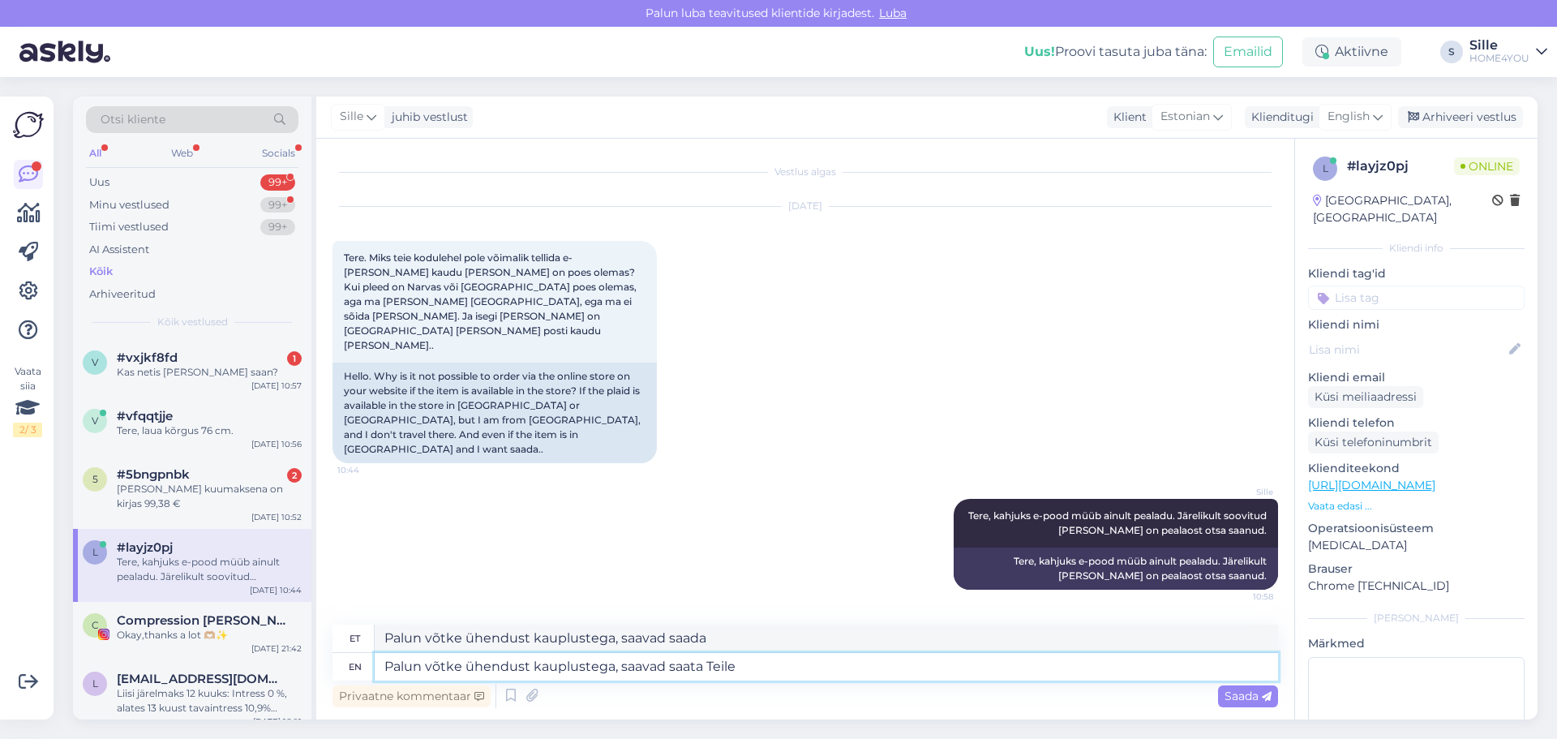
type textarea "Palun võtke ühendust kauplustega, saavad saata Teile"
type textarea "Palun võtke ühendust kauplustega, saavad teile"
type textarea "Palun võtke ühendust kauplustega, saavad saata Teile [GEOGRAPHIC_DATA]"
type textarea "Palun saada ühendust kauplustega, saavad Teile [GEOGRAPHIC_DATA]"
type textarea "Palun võtke ühendust kauplustega, saavad saata Teile [GEOGRAPHIC_DATA]"
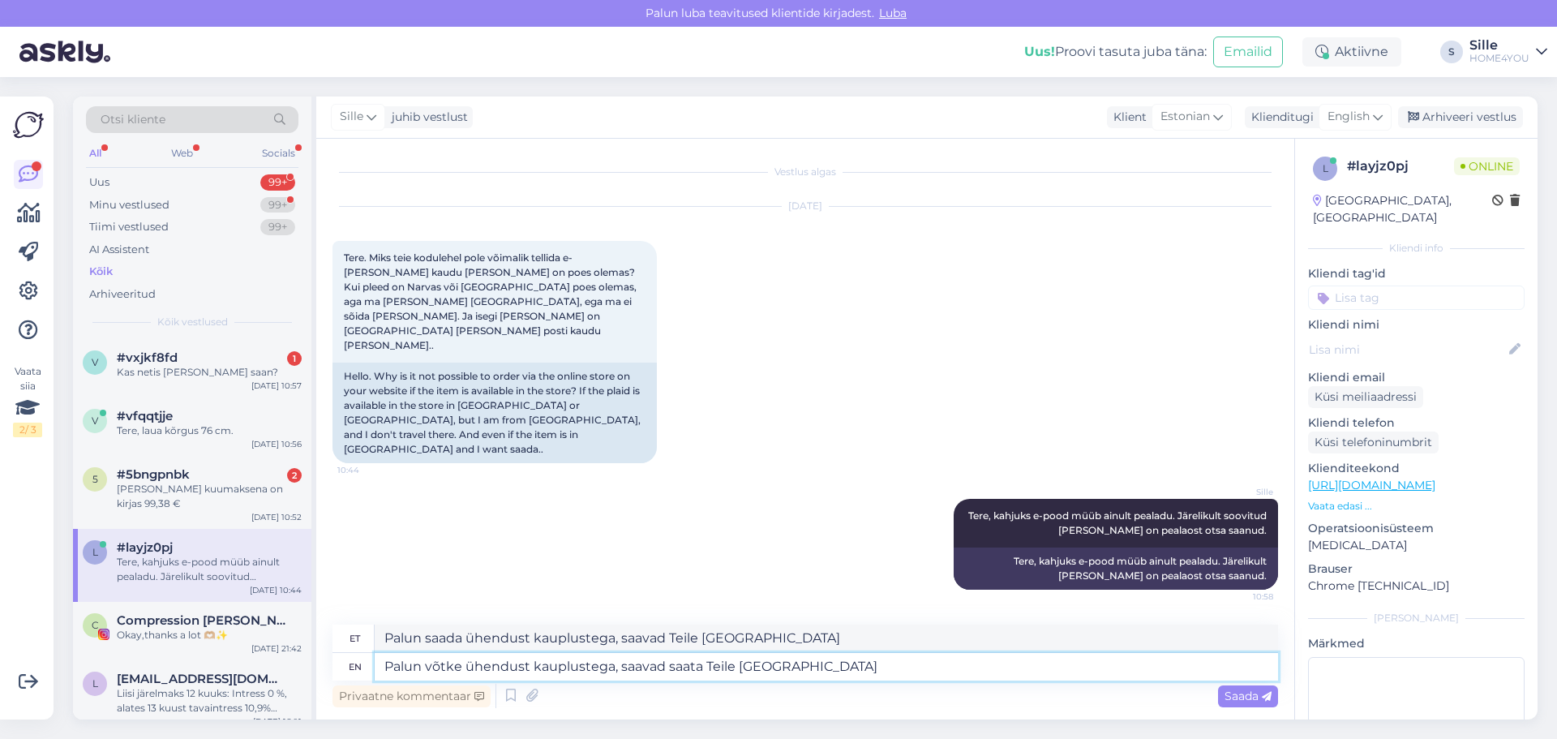
type textarea "Palun võtke ühendust kauplustega, saavad Teile [GEOGRAPHIC_DATA]"
type textarea "Palun võtke ühendust kauplustega, saavad saata Teile [GEOGRAPHIC_DATA]"
type textarea "Palun saada ühendust kauplustega, saavad Teile [GEOGRAPHIC_DATA]"
type textarea "Palun võtke ühendust kauplustega, saavad saata Teile [GEOGRAPHIC_DATA] pealattu."
type textarea "Palun saada ühendust kauplustega, saavad Teile Tallinna pealattu."
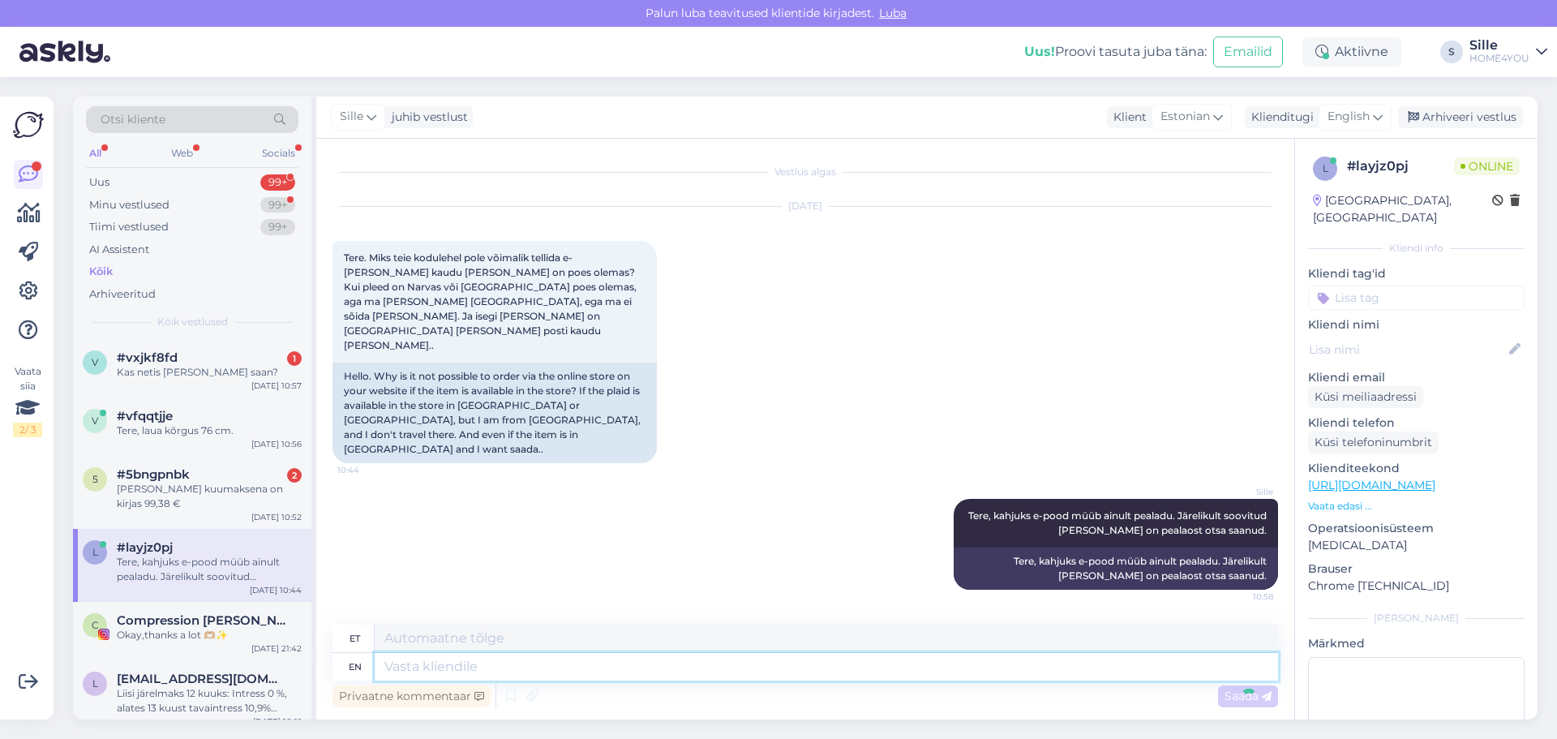
scroll to position [80, 0]
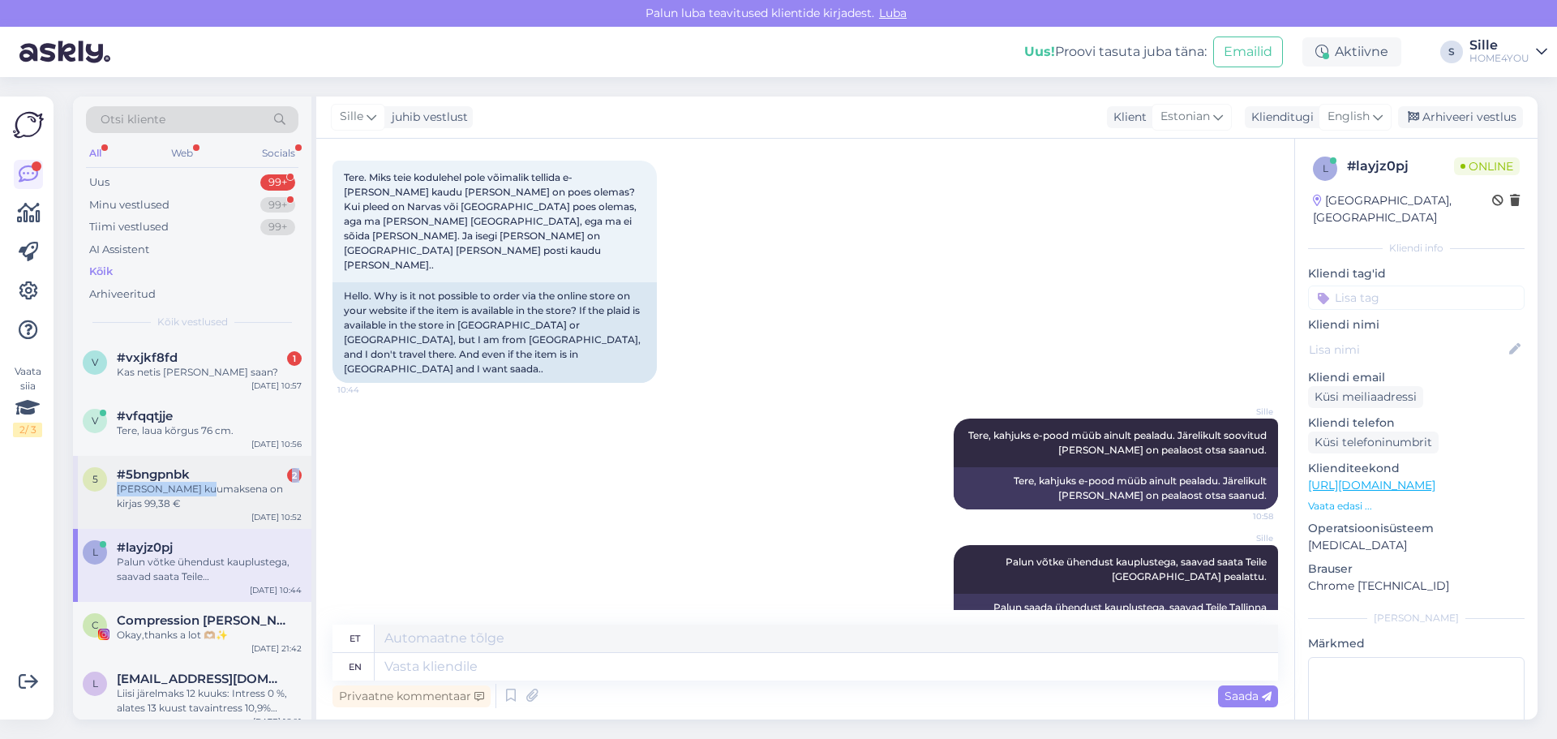
click at [209, 481] on div "#5bngpnbk 2 [PERSON_NAME] kuumaksena on kirjas 99,38 €" at bounding box center [209, 489] width 185 height 44
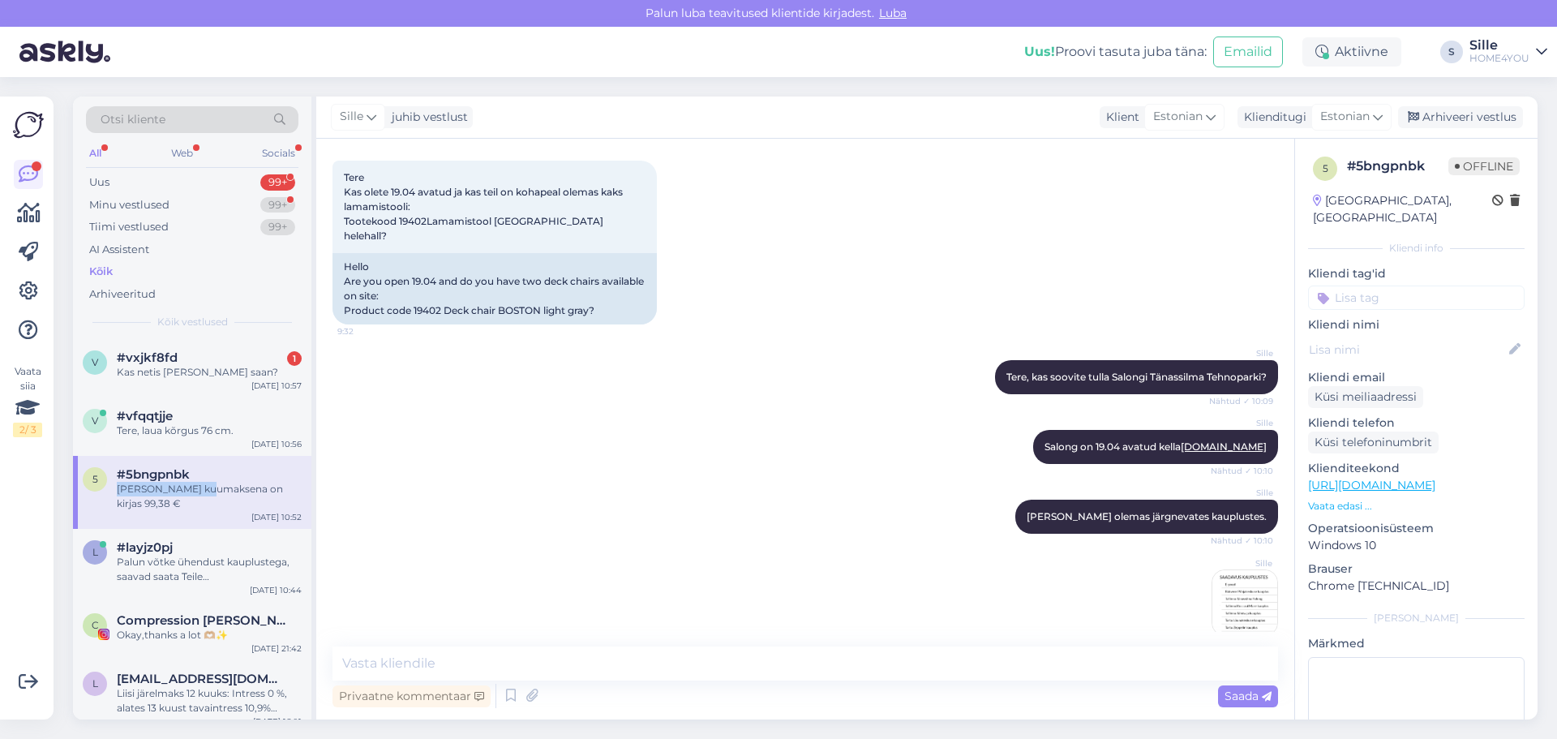
scroll to position [924, 0]
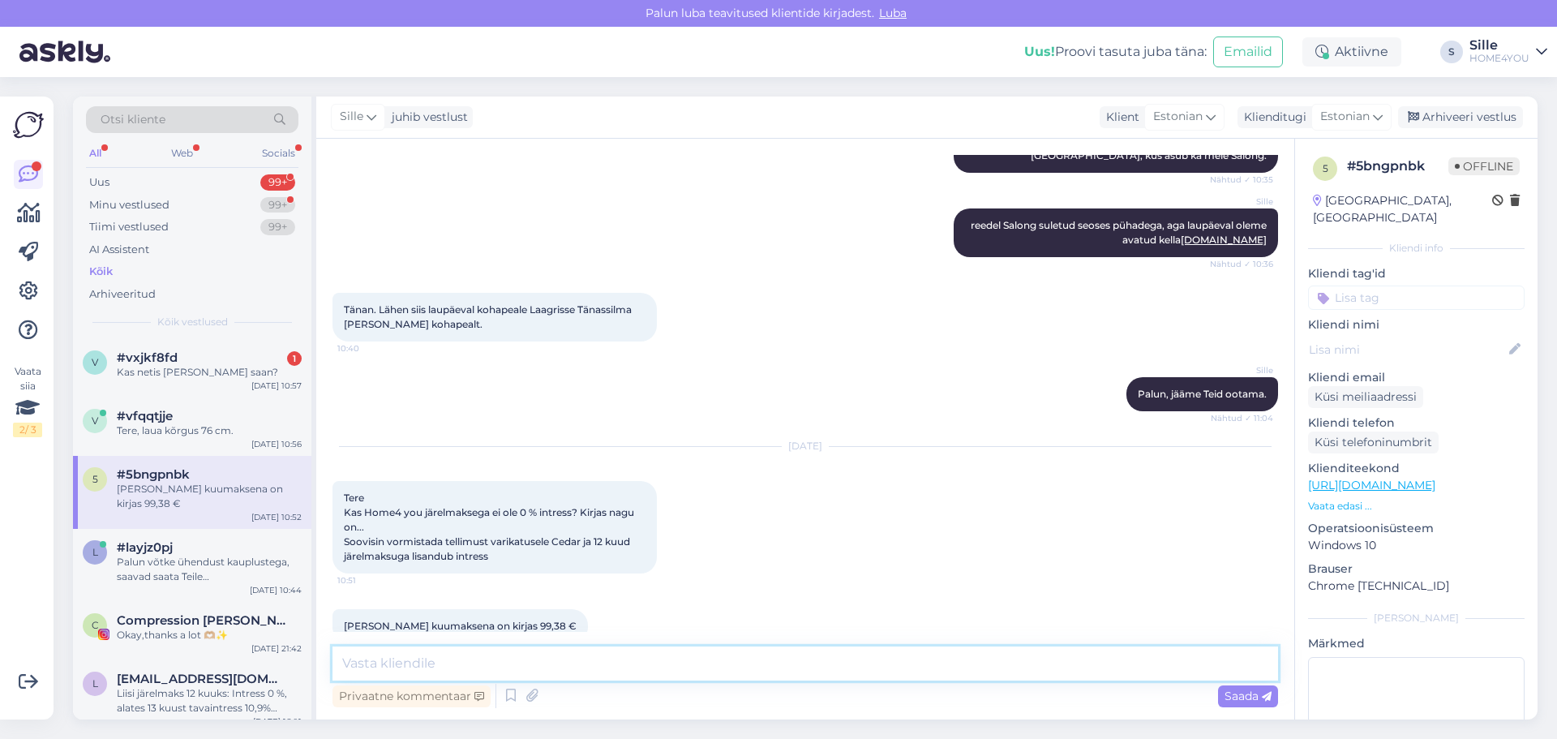
click at [610, 626] on textarea at bounding box center [805, 663] width 946 height 34
type textarea "Tere, kas maksegraafikus näitab ka intressi?"
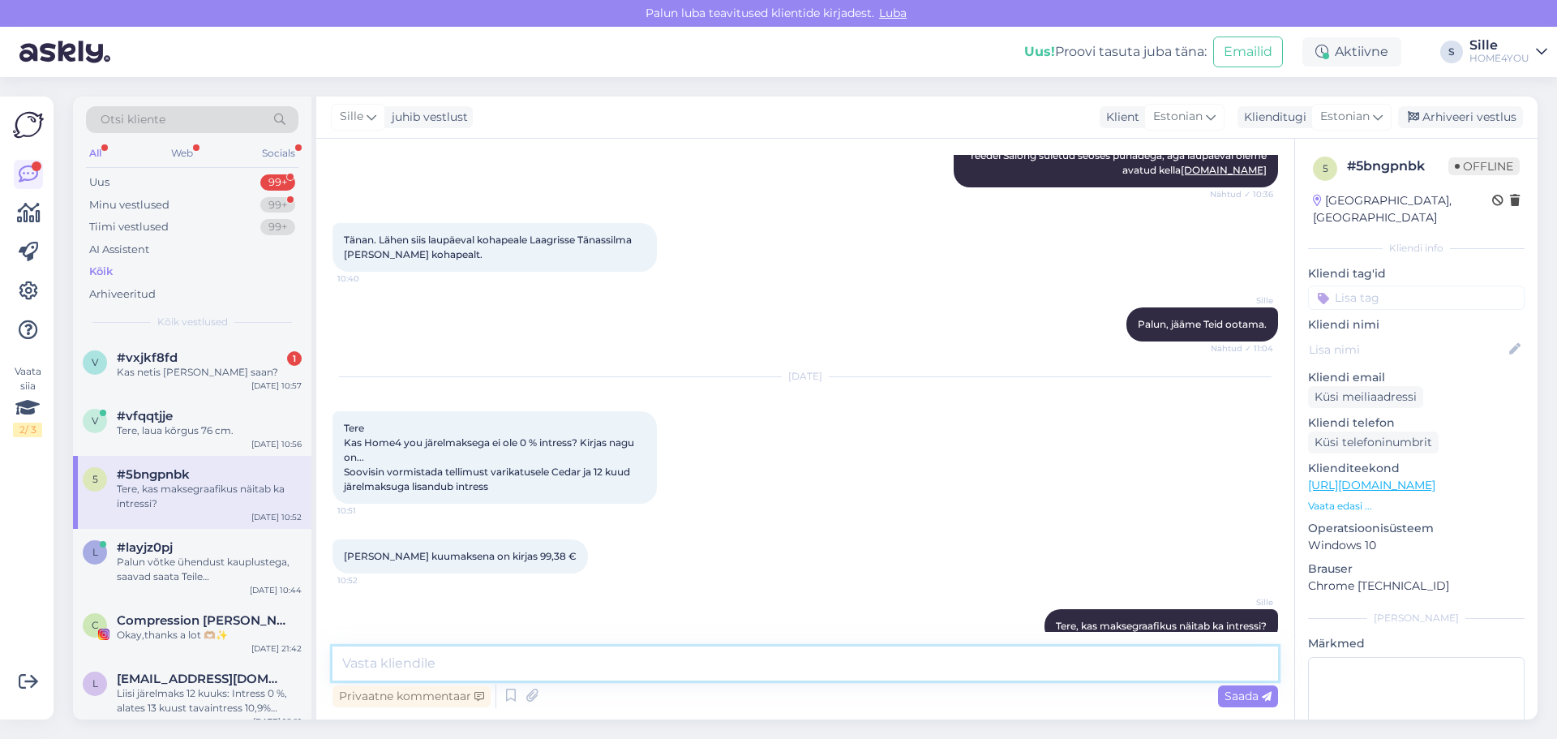
paste textarea "Home4you järelmaks 12 kuuks: Intress 0 % Sissemakse 0 eurot Lepingutasu 19,90 e…"
type textarea "Home4you järelmaks 12 kuuks: Intress 0 % Sissemakse 0 eurot Lepingutasu 19,90 e…"
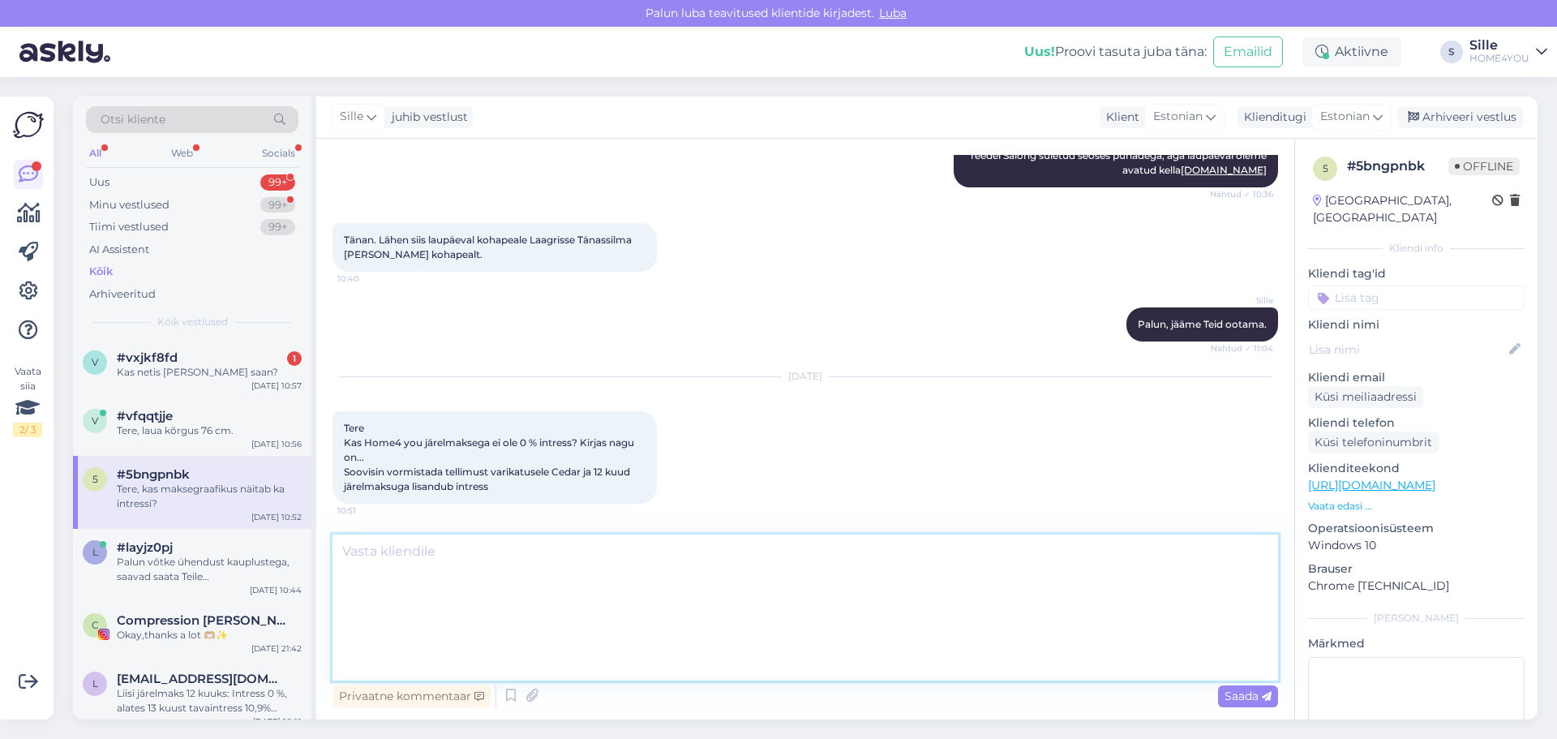
scroll to position [1268, 0]
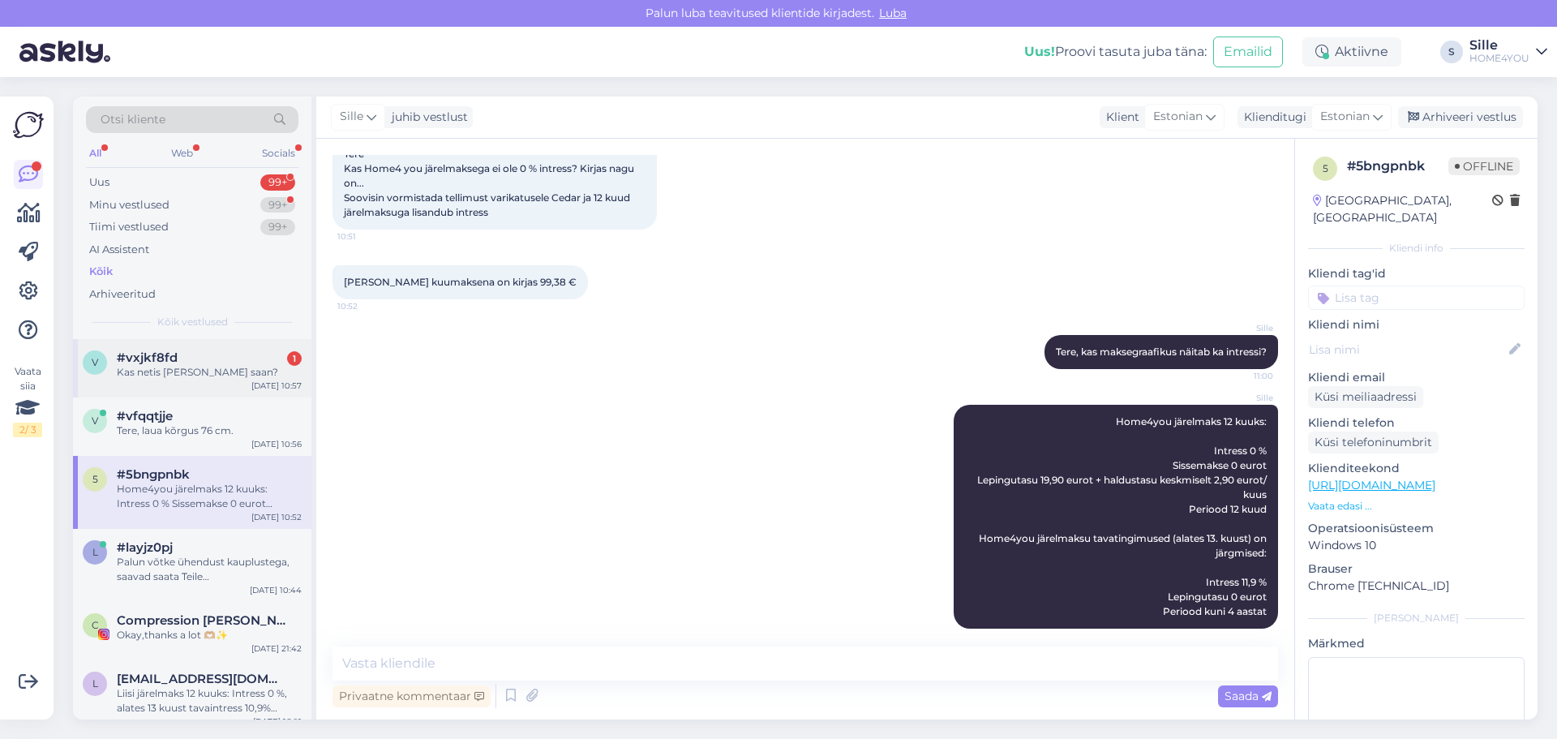
click at [197, 352] on div "#vxjkf8fd 1" at bounding box center [209, 357] width 185 height 15
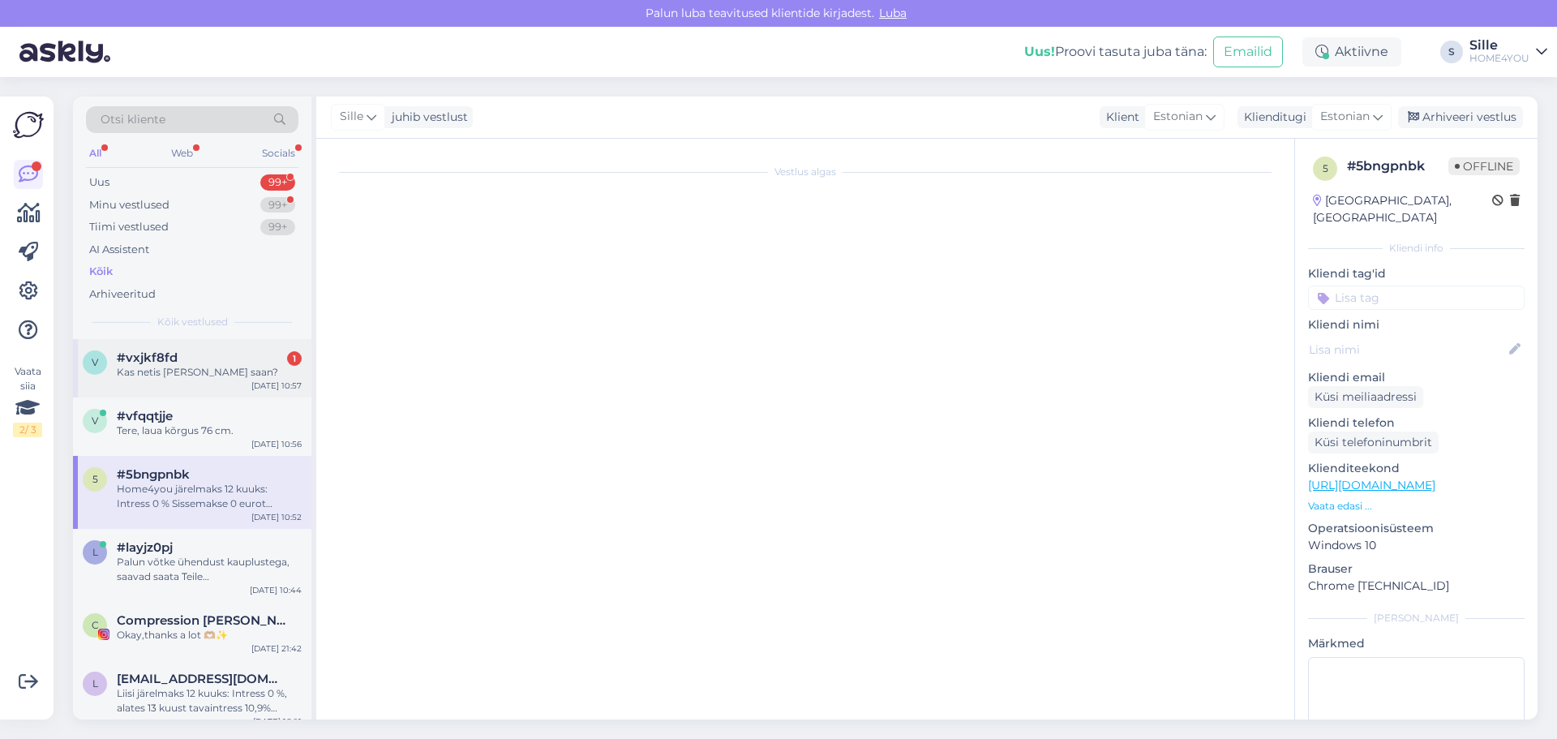
scroll to position [154, 0]
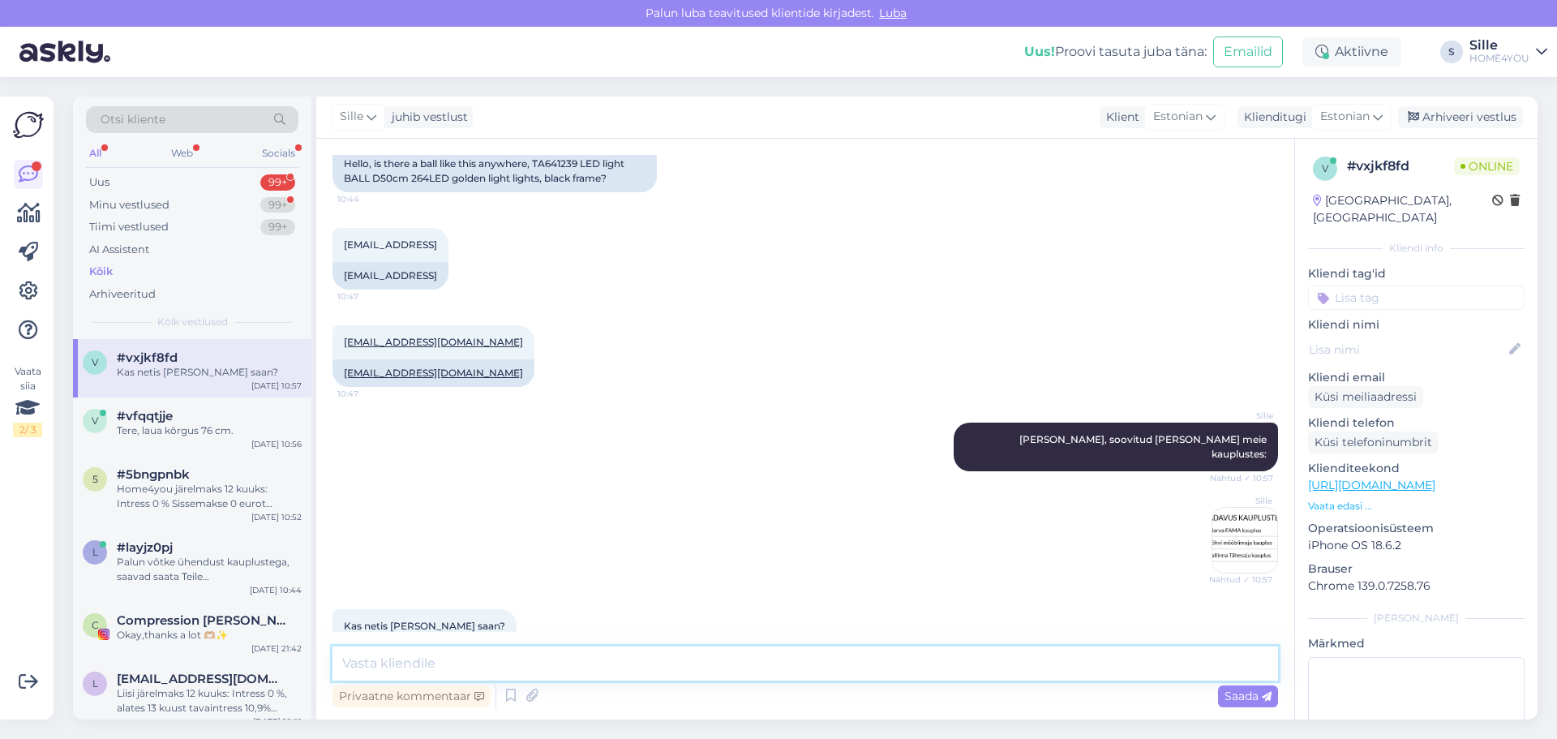
click at [568, 626] on textarea at bounding box center [805, 663] width 946 height 34
type textarea "Kahjuks mitte, ainult kauplustest."
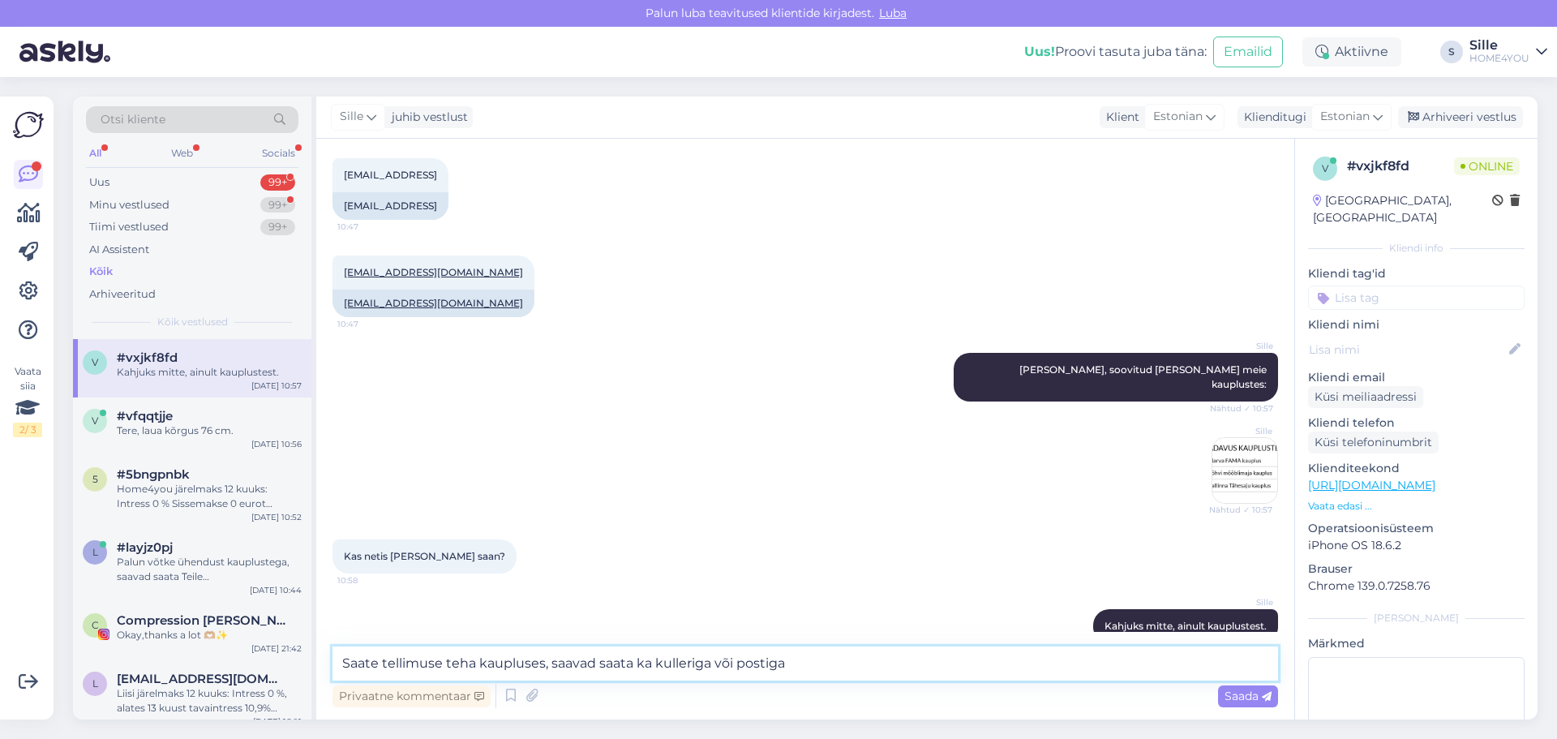
type textarea "Saate tellimuse teha kaupluses, saavad saata ka kulleriga või postiga."
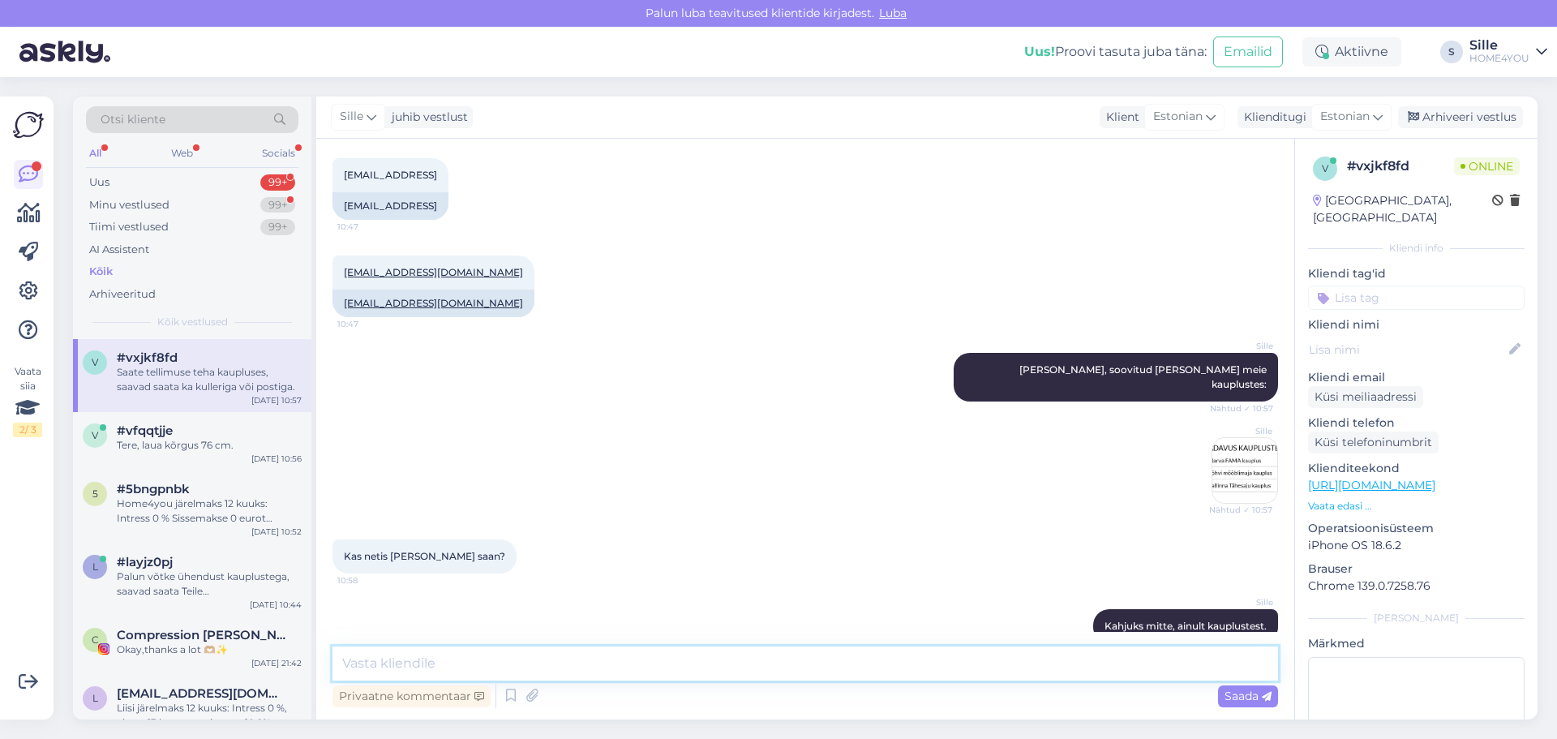
scroll to position [308, 0]
